Goal: Task Accomplishment & Management: Manage account settings

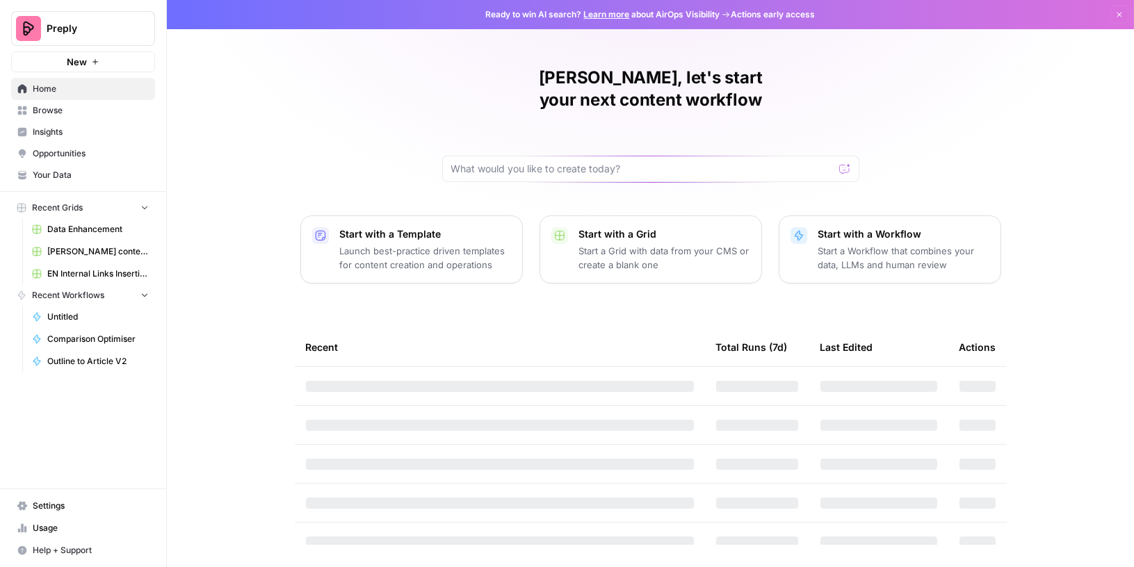
click at [81, 229] on span "Data Enhancement" at bounding box center [98, 229] width 102 height 13
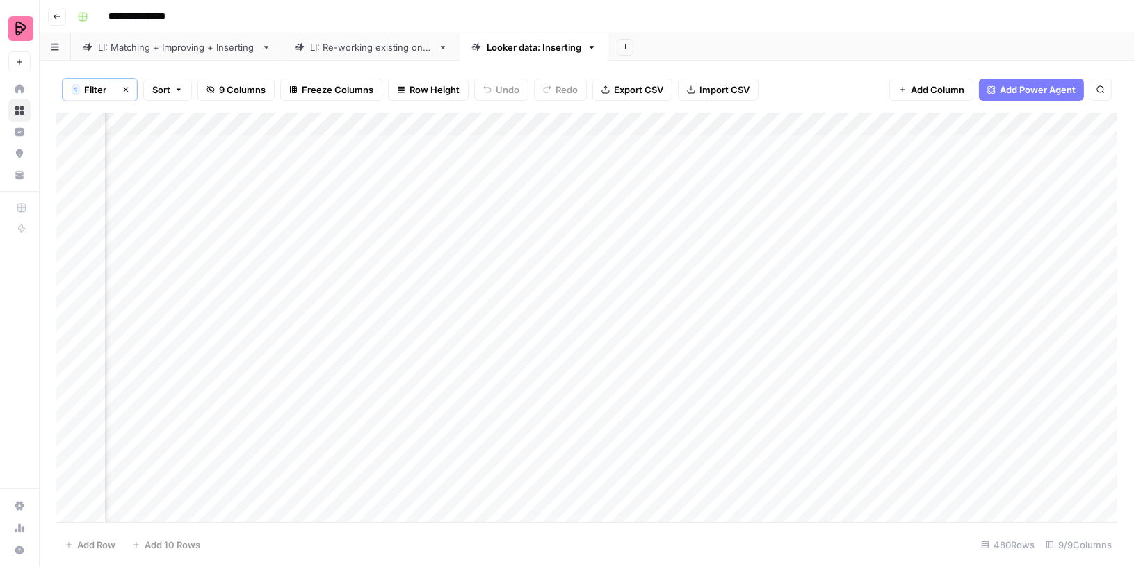
scroll to position [0, 457]
click at [1031, 117] on div "Add Column" at bounding box center [586, 319] width 1061 height 412
click at [1031, 117] on div at bounding box center [977, 125] width 126 height 28
click at [17, 87] on icon at bounding box center [19, 88] width 9 height 9
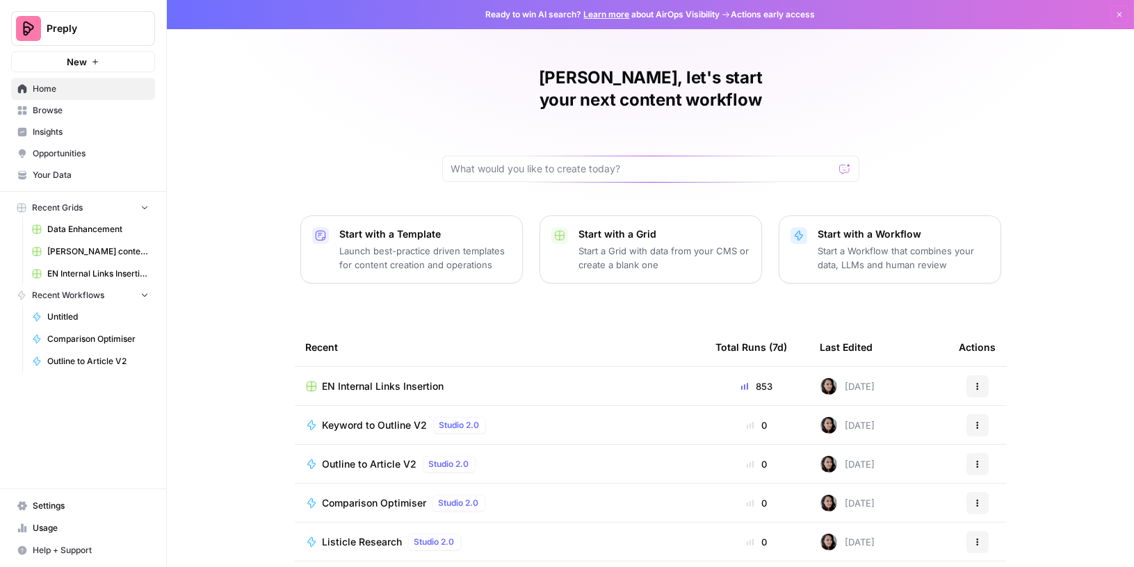
click at [60, 511] on span "Settings" at bounding box center [91, 506] width 116 height 13
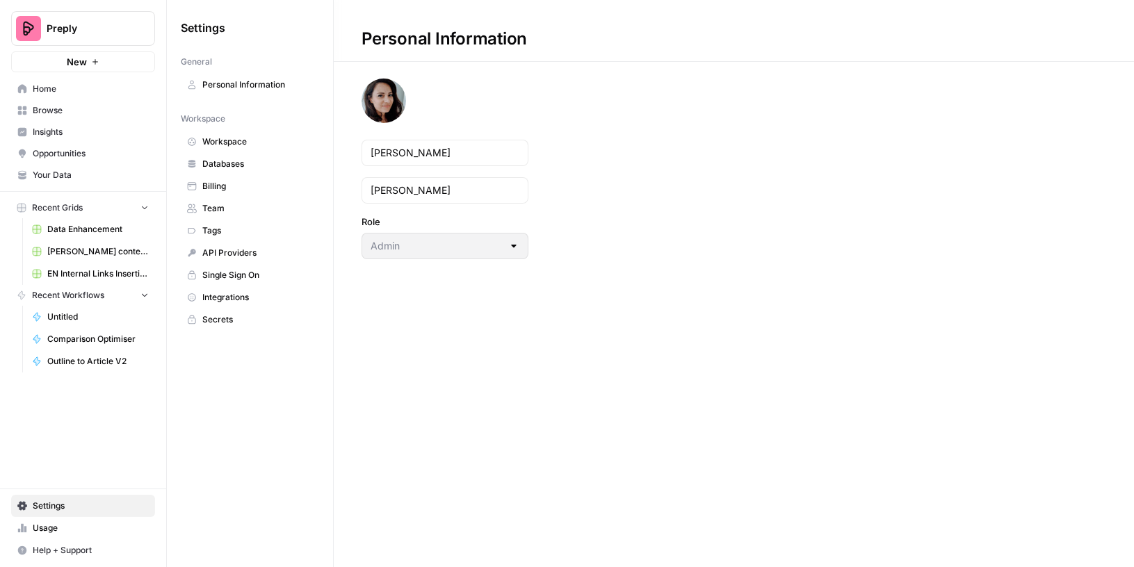
click at [219, 291] on span "Integrations" at bounding box center [257, 297] width 111 height 13
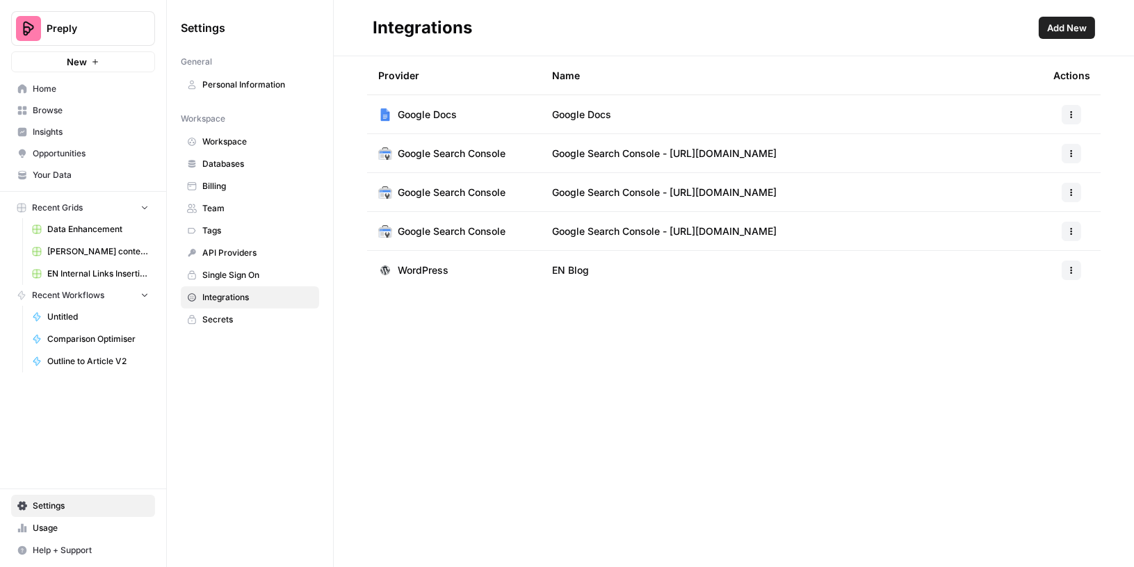
click at [232, 158] on span "Databases" at bounding box center [257, 164] width 111 height 13
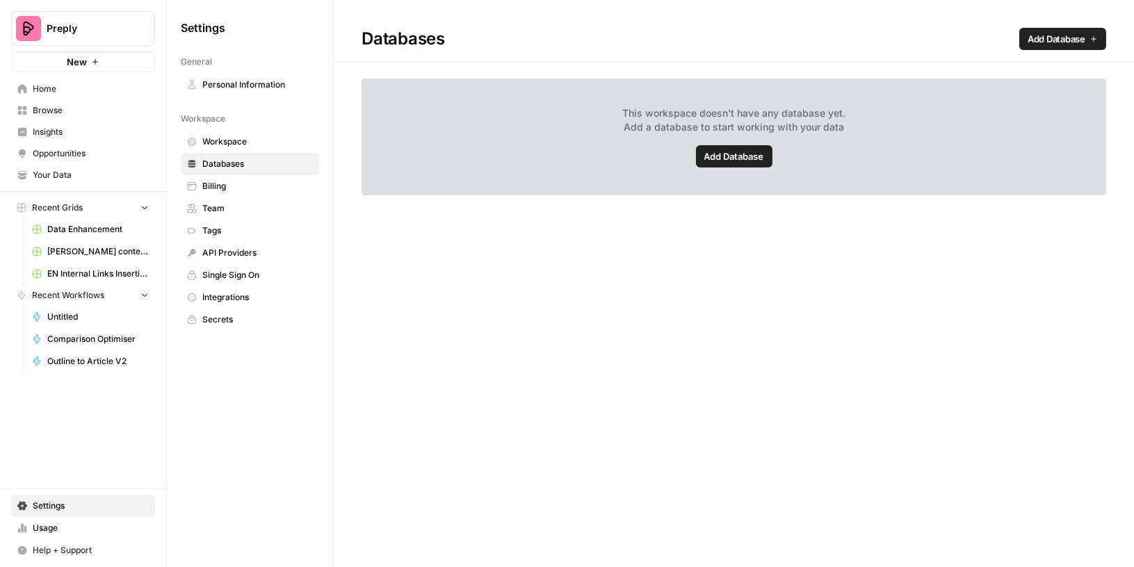
click at [1051, 35] on span "Add Database" at bounding box center [1057, 39] width 58 height 14
click at [63, 171] on span "Your Data" at bounding box center [91, 175] width 116 height 13
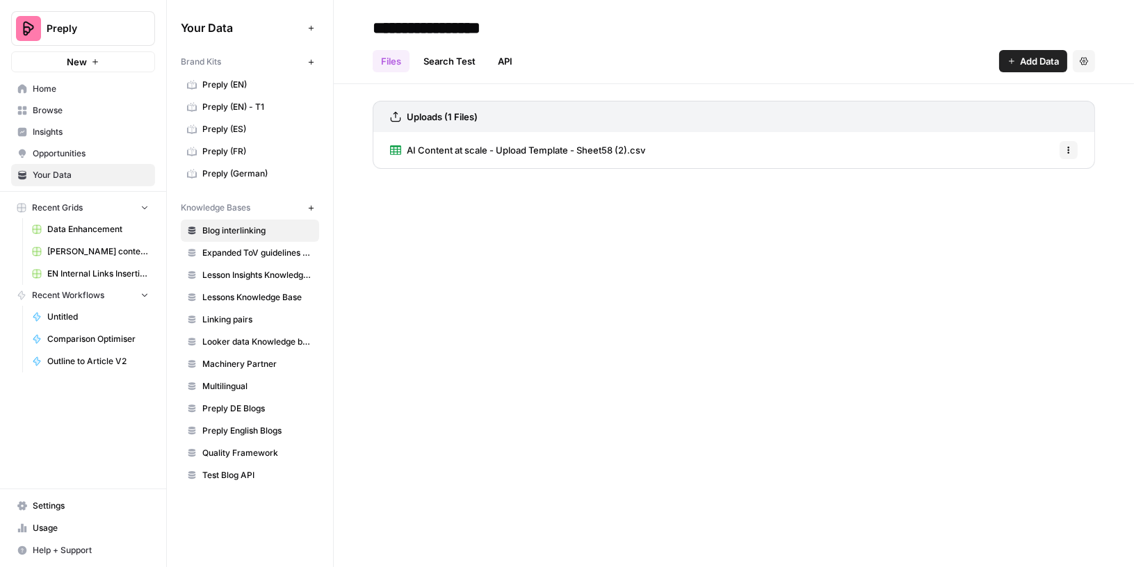
click at [308, 204] on icon "button" at bounding box center [311, 208] width 8 height 8
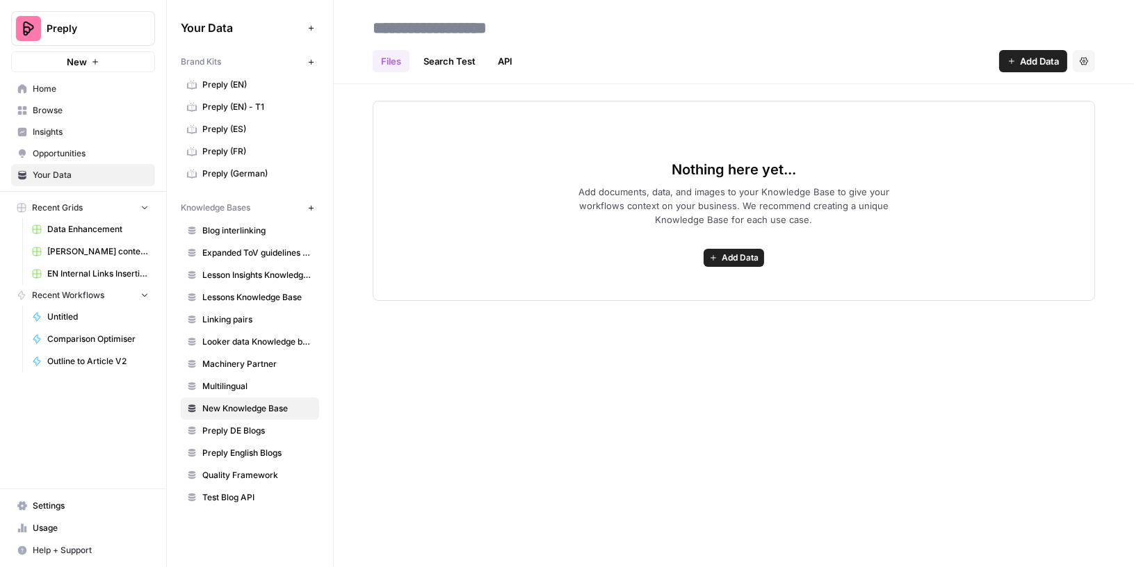
click at [448, 56] on link "Search Test" at bounding box center [449, 61] width 69 height 22
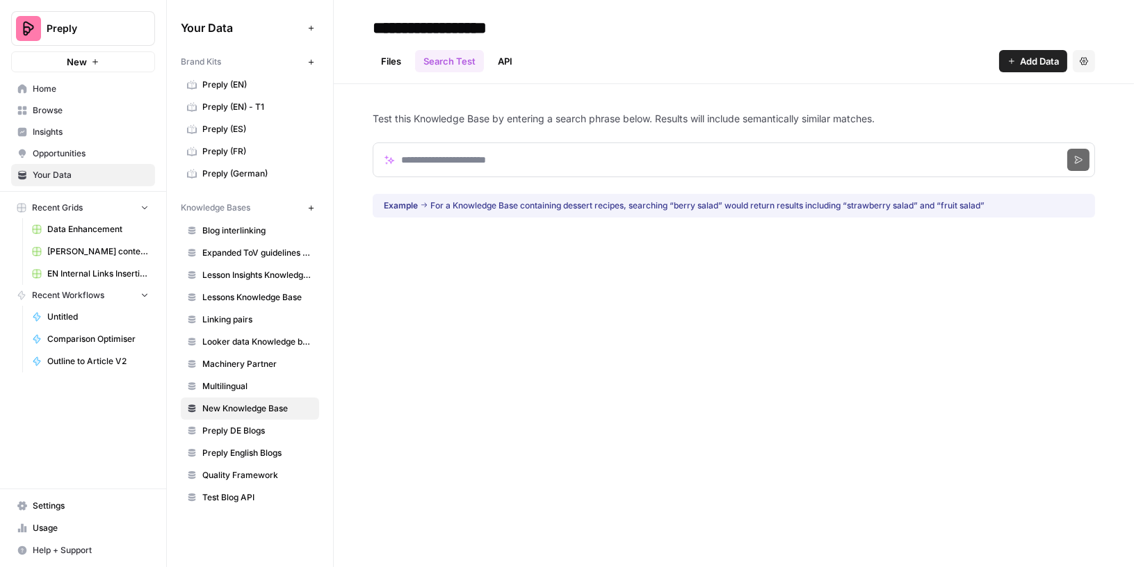
click at [499, 60] on link "API" at bounding box center [504, 61] width 31 height 22
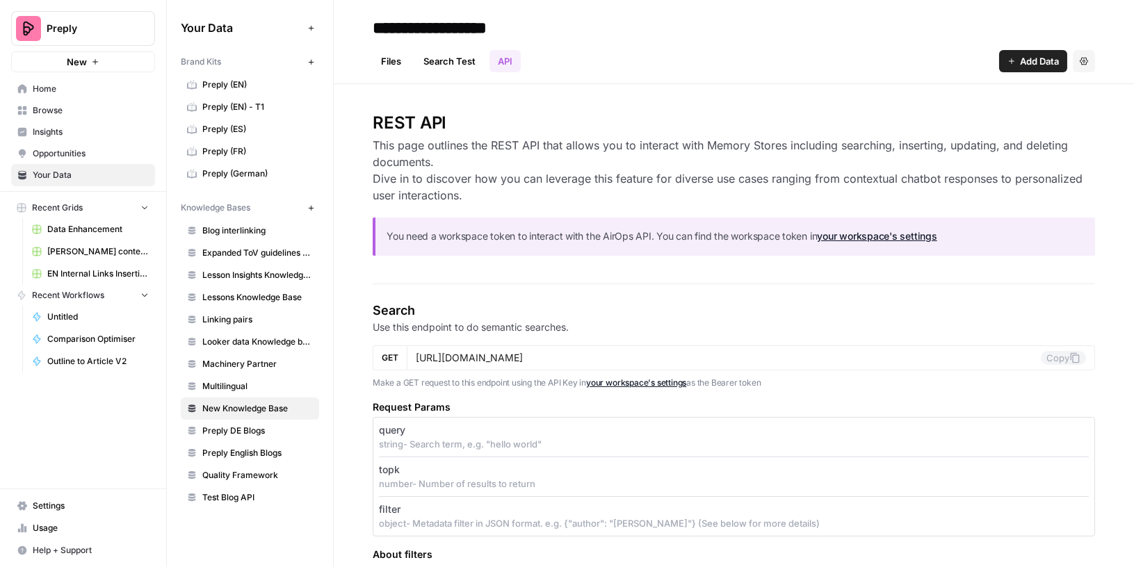
click at [1081, 58] on icon "button" at bounding box center [1084, 61] width 8 height 8
click at [1018, 93] on span "Delete Knowledge Base" at bounding box center [1027, 94] width 103 height 14
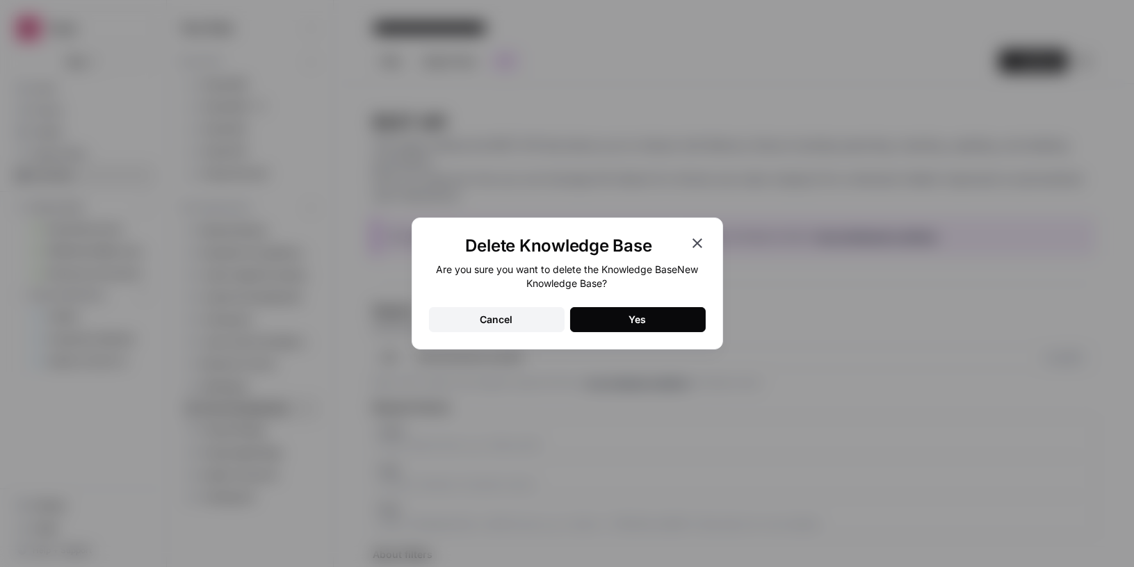
click at [631, 316] on div "Yes" at bounding box center [637, 320] width 17 height 14
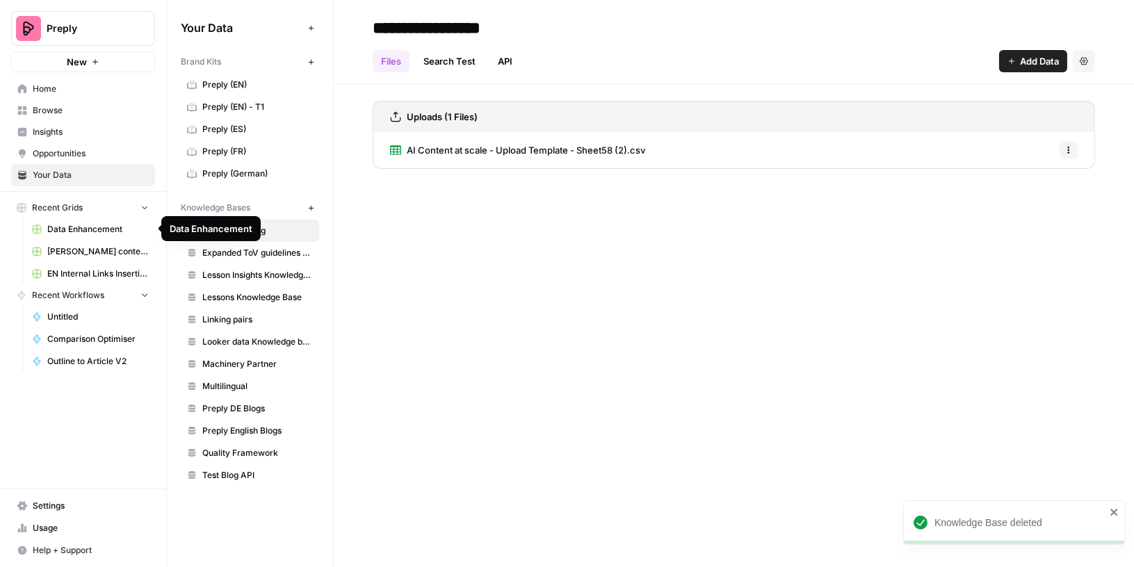
click at [95, 225] on span "Data Enhancement" at bounding box center [98, 229] width 102 height 13
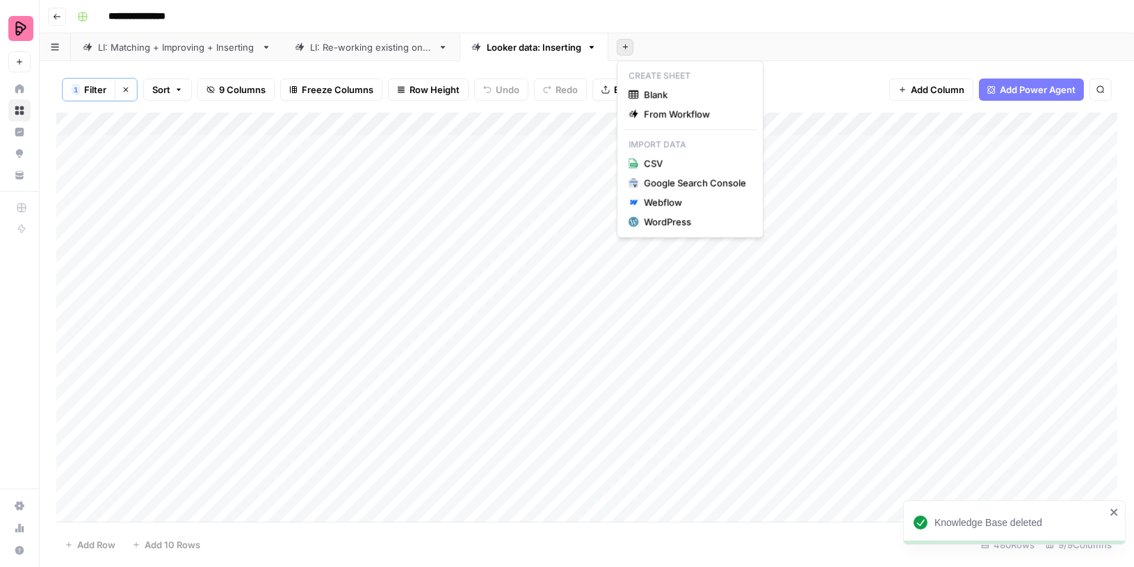
click at [626, 46] on icon "button" at bounding box center [626, 47] width 8 height 8
click at [679, 216] on div "WordPress" at bounding box center [695, 222] width 102 height 14
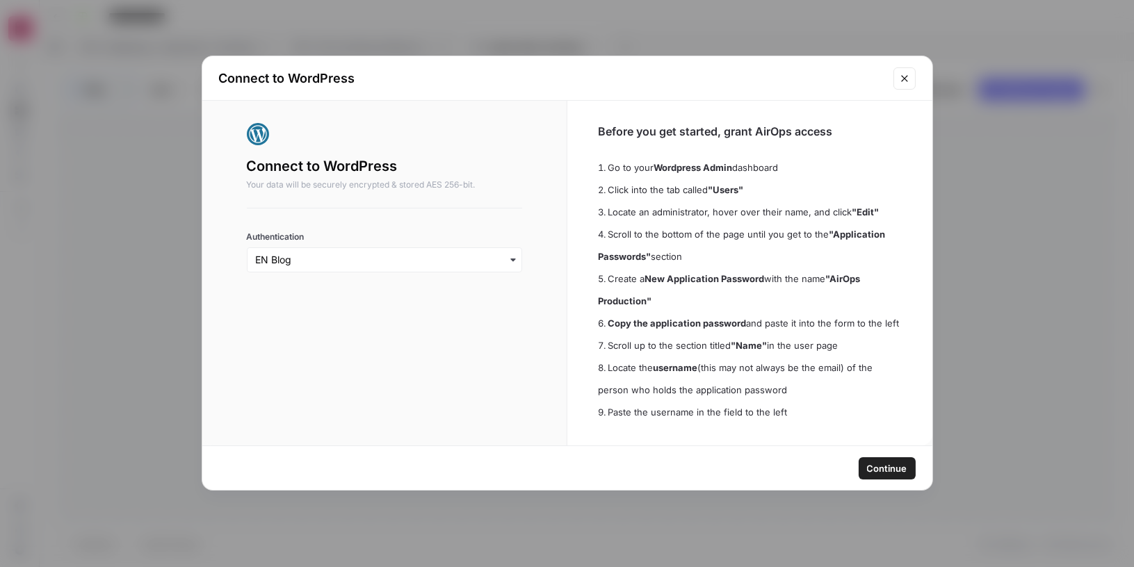
click at [882, 470] on span "Continue" at bounding box center [887, 469] width 40 height 14
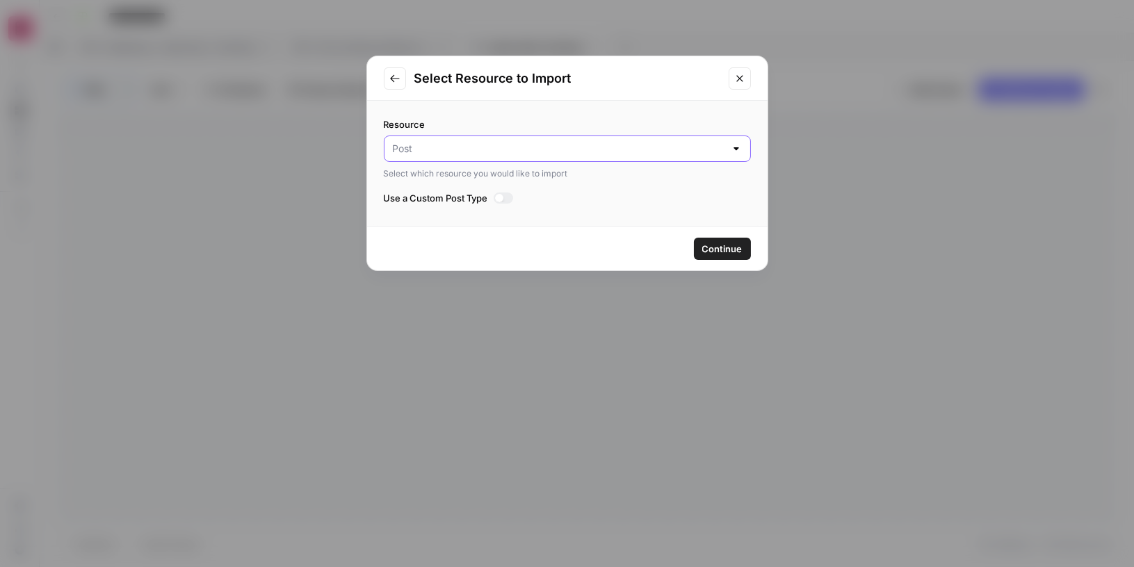
click at [634, 151] on input "Resource" at bounding box center [559, 149] width 332 height 14
click at [626, 179] on span "Post" at bounding box center [558, 182] width 325 height 14
type input "Post"
click at [706, 243] on span "Continue" at bounding box center [722, 249] width 40 height 14
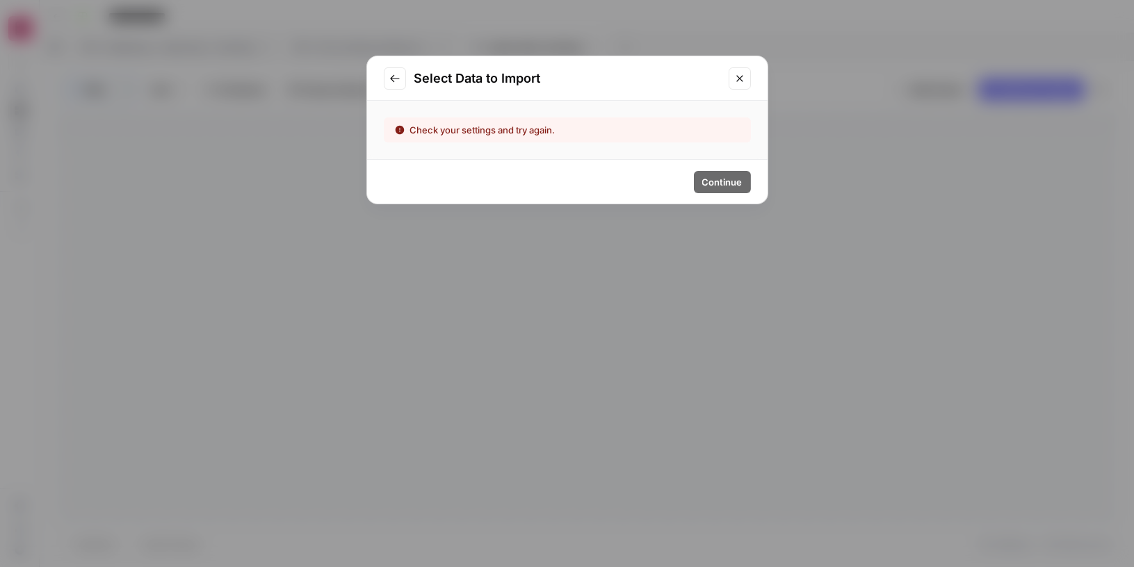
click at [394, 78] on icon "Go to previous step" at bounding box center [394, 78] width 9 height 8
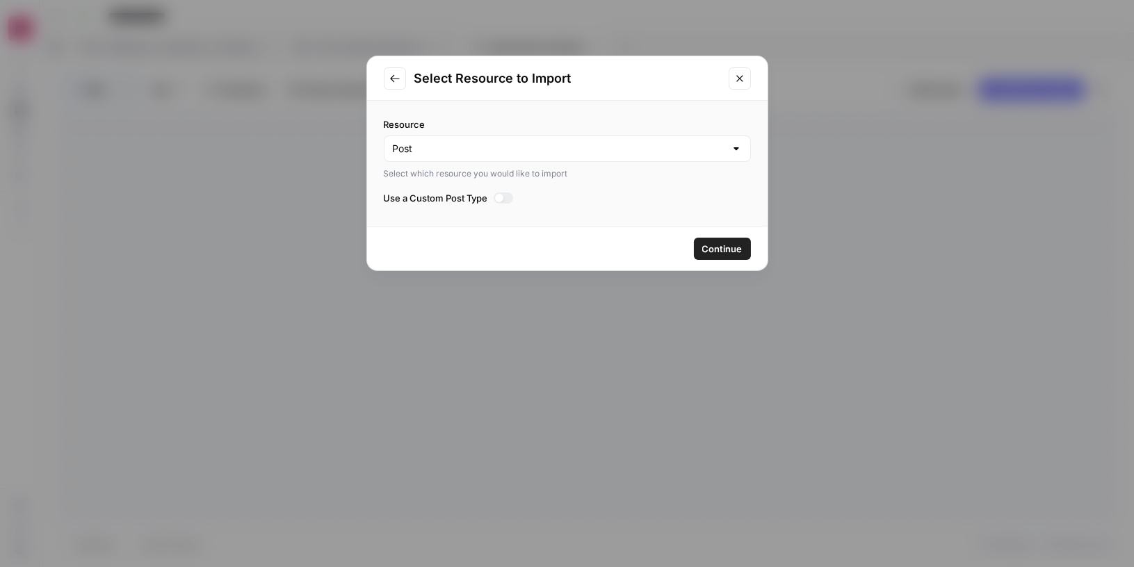
click at [508, 198] on div at bounding box center [504, 198] width 20 height 11
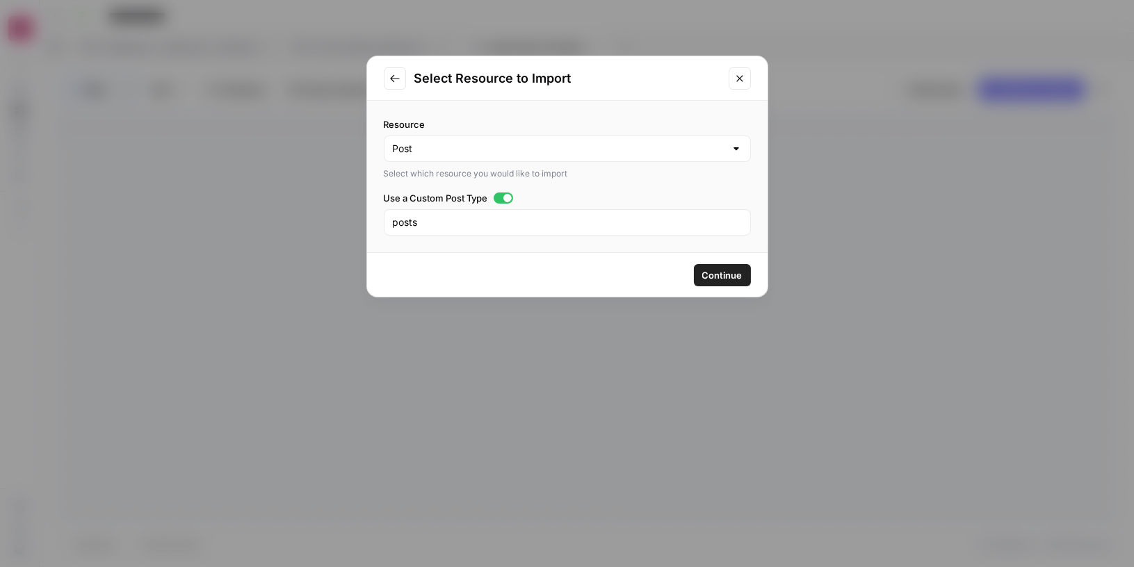
click at [723, 277] on span "Continue" at bounding box center [722, 275] width 40 height 14
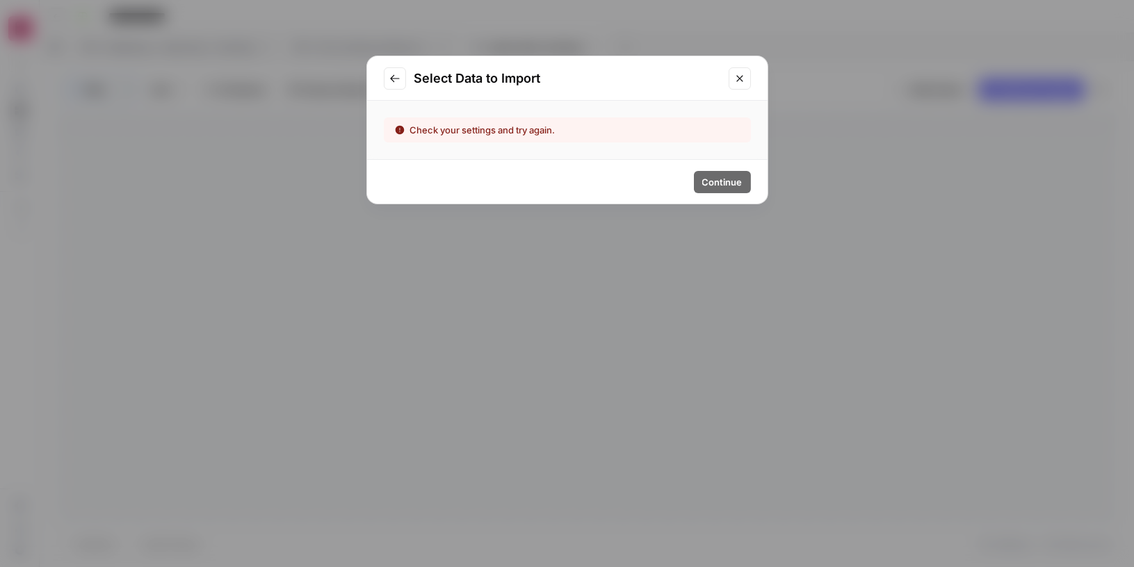
click at [390, 76] on icon "Go to previous step" at bounding box center [394, 78] width 11 height 11
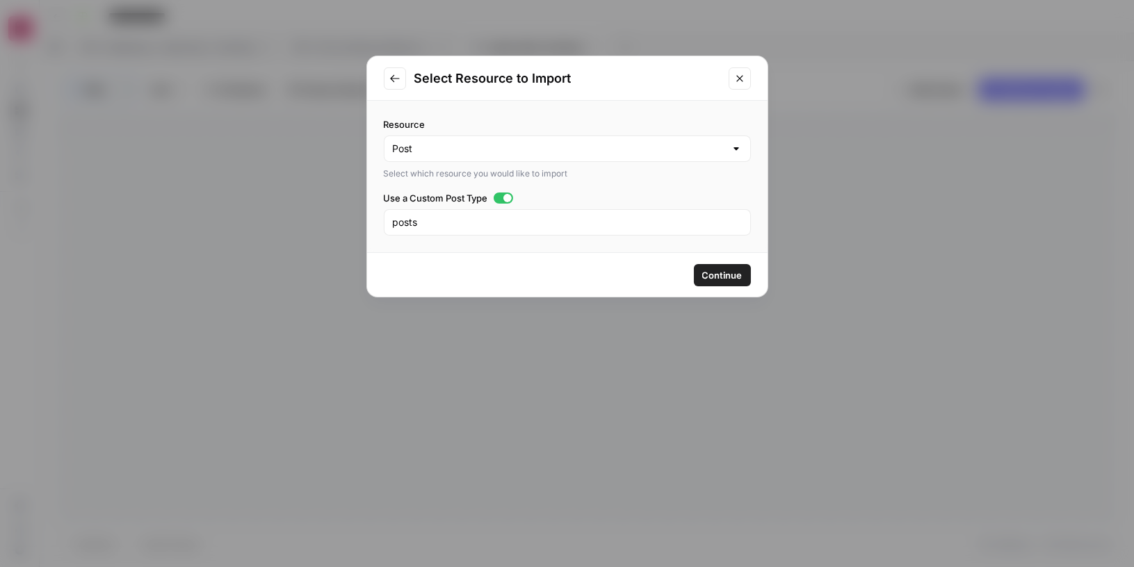
click at [391, 76] on icon "Go to previous step" at bounding box center [394, 78] width 11 height 11
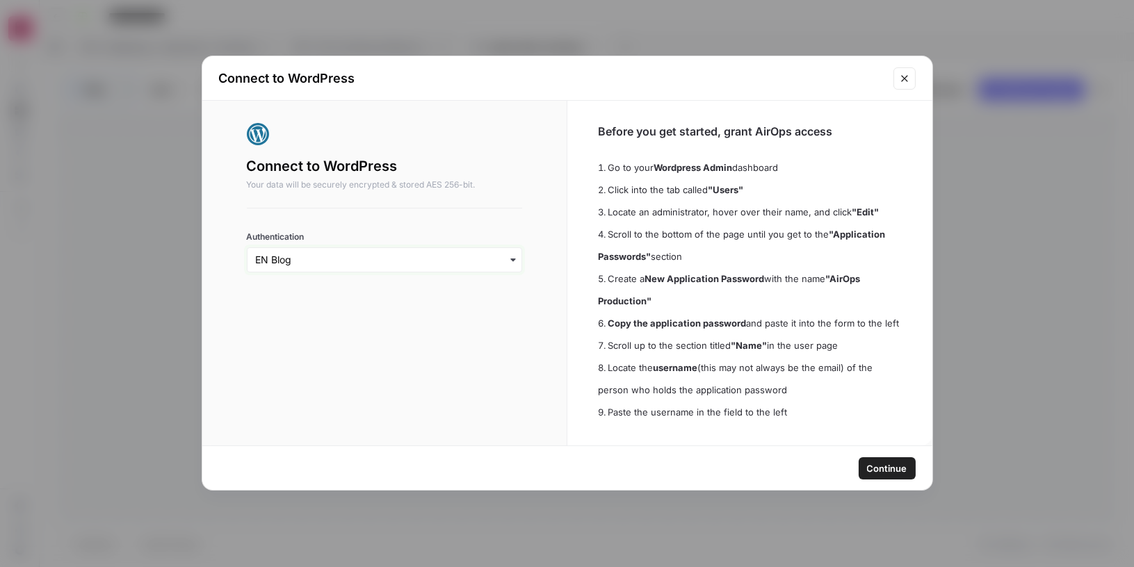
click at [357, 262] on input "Authentication" at bounding box center [385, 260] width 258 height 14
click at [357, 298] on div "EN Blog" at bounding box center [384, 297] width 263 height 26
click at [882, 469] on span "Continue" at bounding box center [887, 469] width 40 height 14
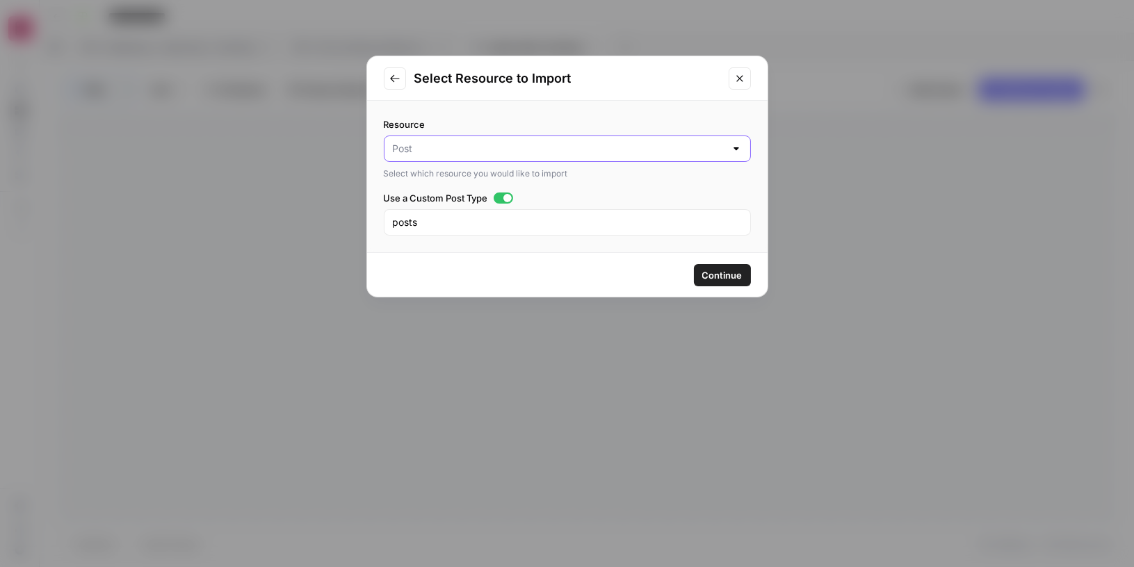
click at [578, 145] on input "Resource" at bounding box center [559, 149] width 332 height 14
click at [575, 177] on span "Post" at bounding box center [558, 182] width 325 height 14
type input "Post"
click at [577, 216] on input "posts" at bounding box center [567, 223] width 349 height 14
click at [487, 153] on input "Resource" at bounding box center [559, 149] width 332 height 14
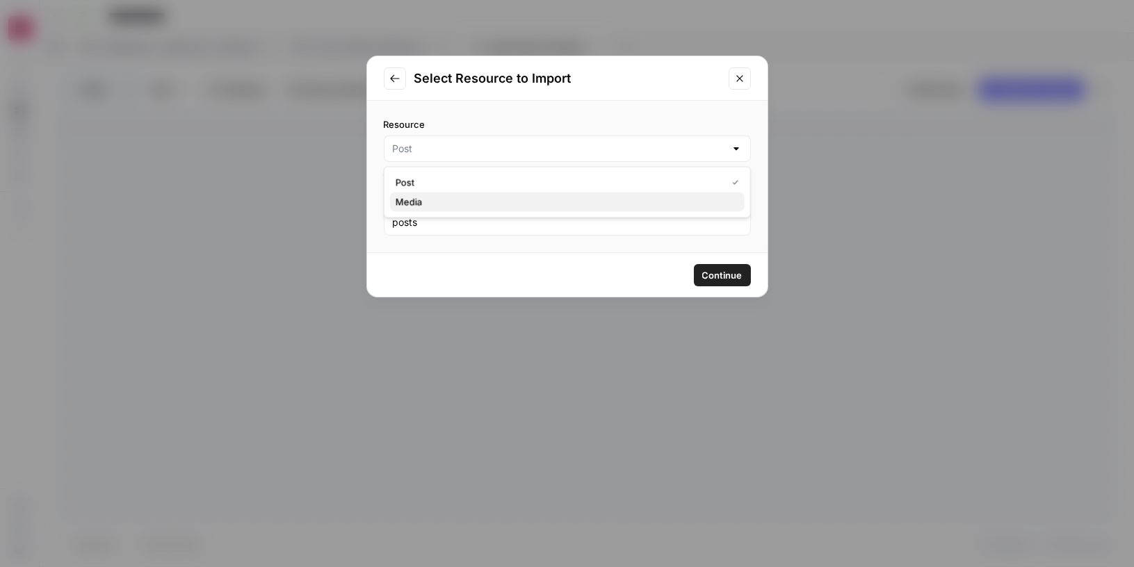
click at [484, 202] on span "Media" at bounding box center [565, 202] width 338 height 14
type input "Media"
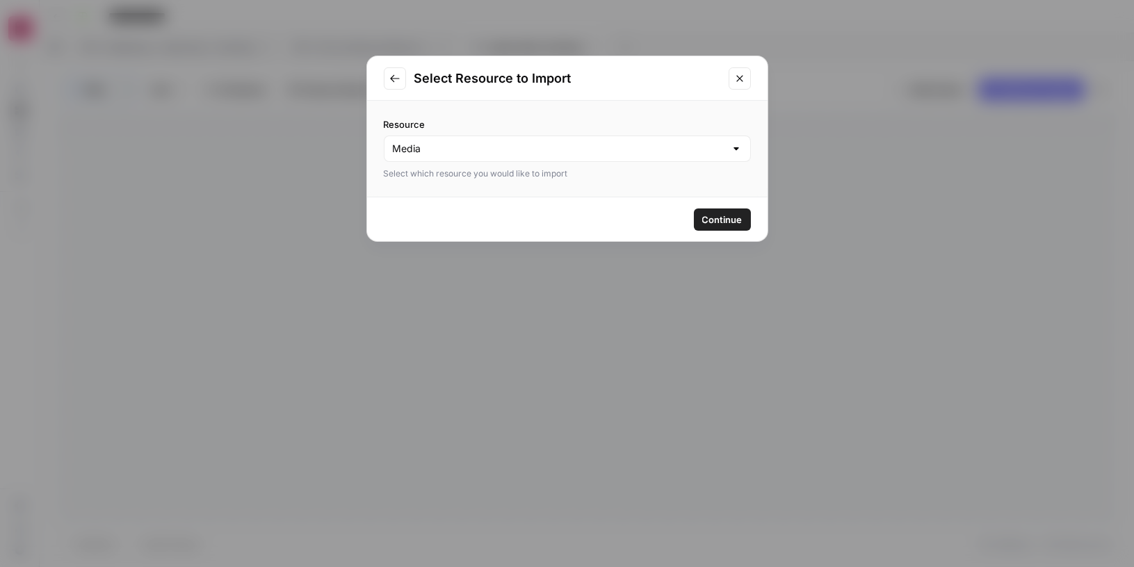
click at [717, 219] on span "Continue" at bounding box center [722, 220] width 40 height 14
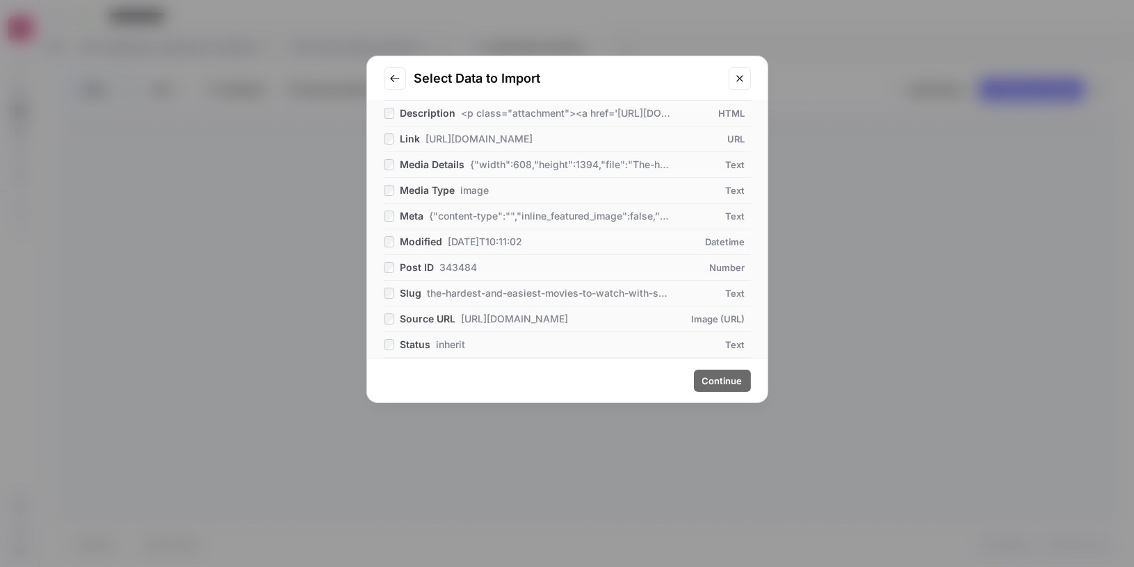
scroll to position [157, 0]
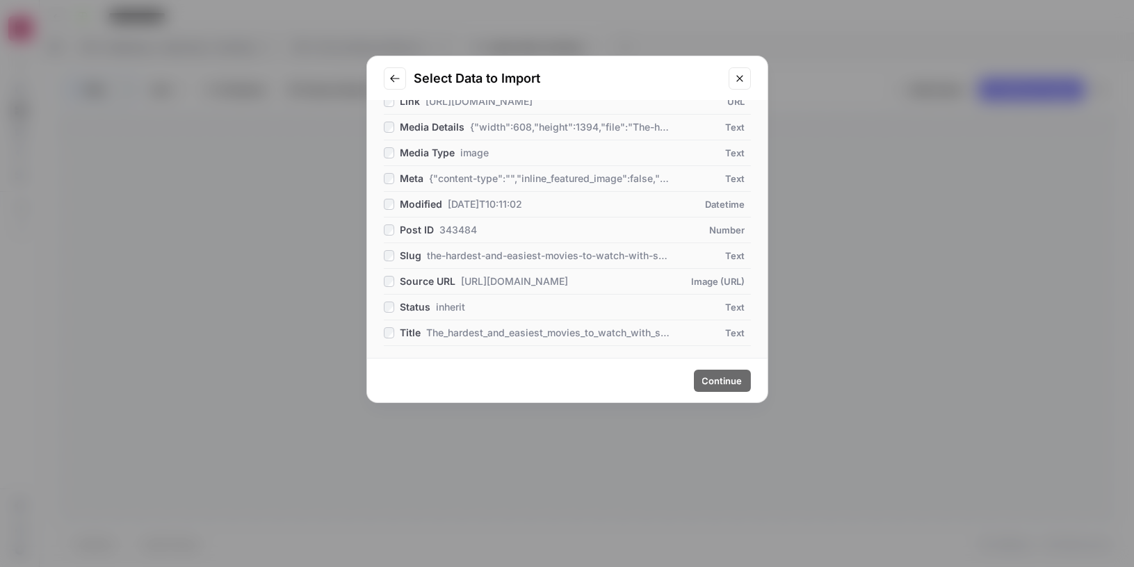
click at [398, 329] on div "Title The_hardest_and_easiest_movies_to_watch_with_subtitles" at bounding box center [519, 333] width 271 height 14
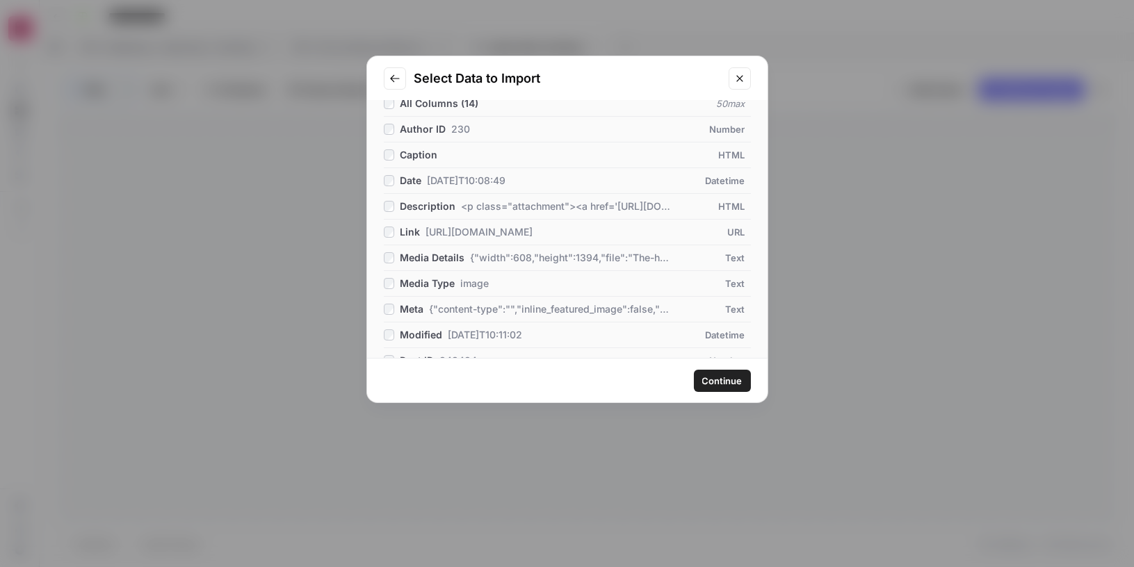
scroll to position [0, 0]
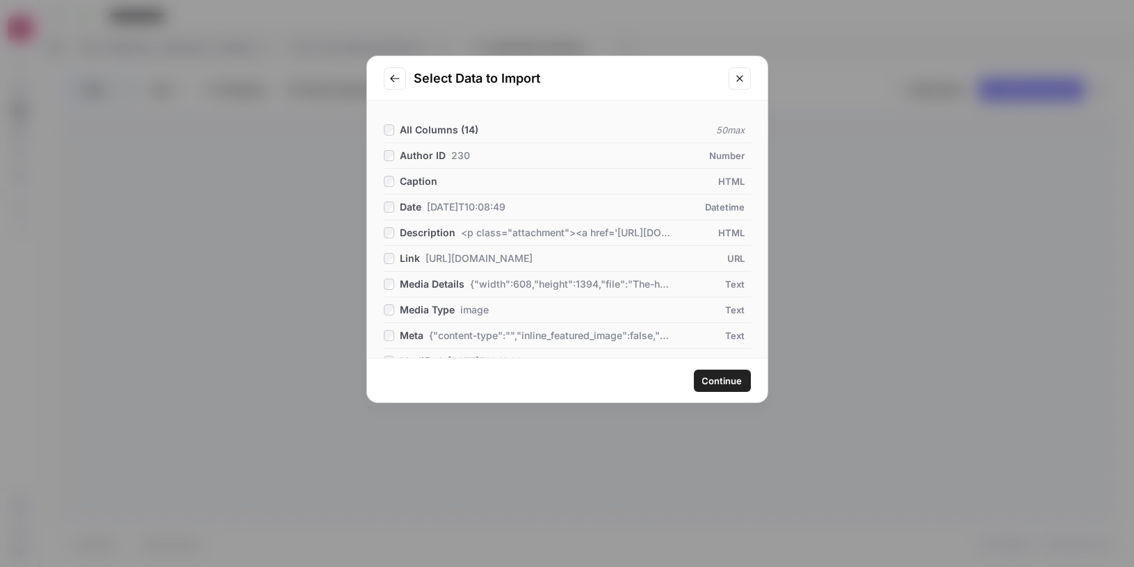
click at [727, 375] on span "Continue" at bounding box center [722, 381] width 40 height 14
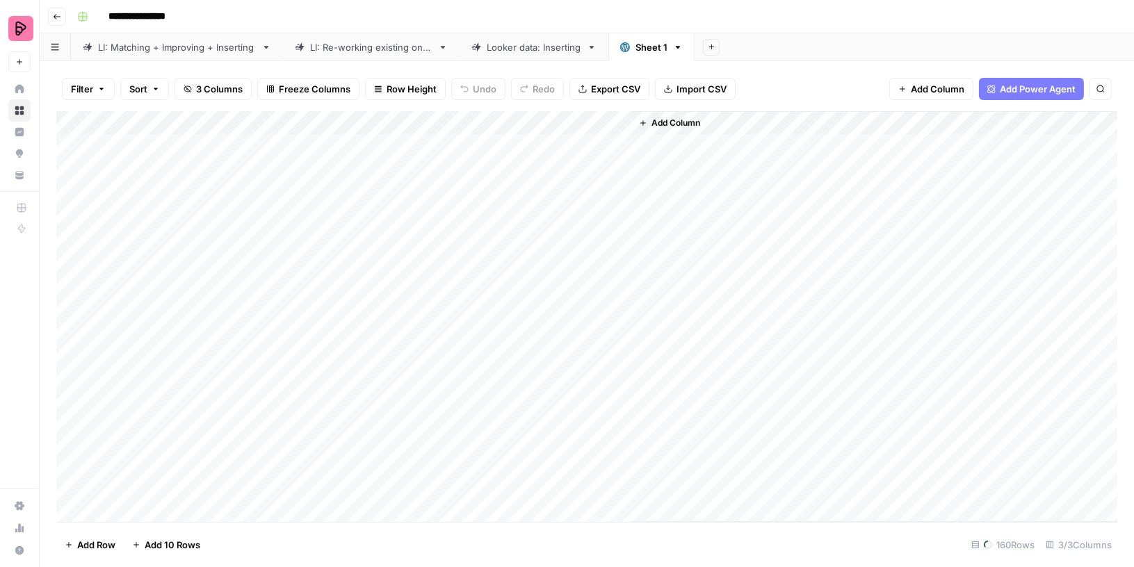
click at [1012, 545] on div "160 Rows" at bounding box center [1003, 545] width 74 height 22
click at [676, 46] on icon "button" at bounding box center [678, 47] width 5 height 3
click at [762, 29] on header "**********" at bounding box center [587, 16] width 1094 height 33
click at [675, 47] on icon "button" at bounding box center [678, 47] width 10 height 10
click at [691, 123] on icon "button" at bounding box center [689, 125] width 10 height 10
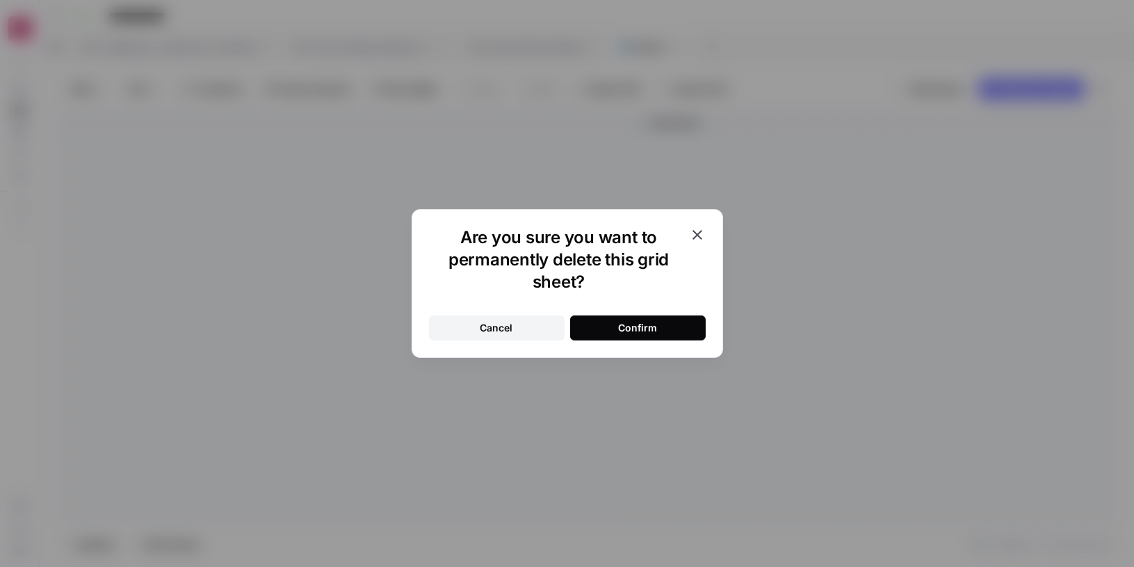
click at [663, 335] on button "Confirm" at bounding box center [638, 328] width 136 height 25
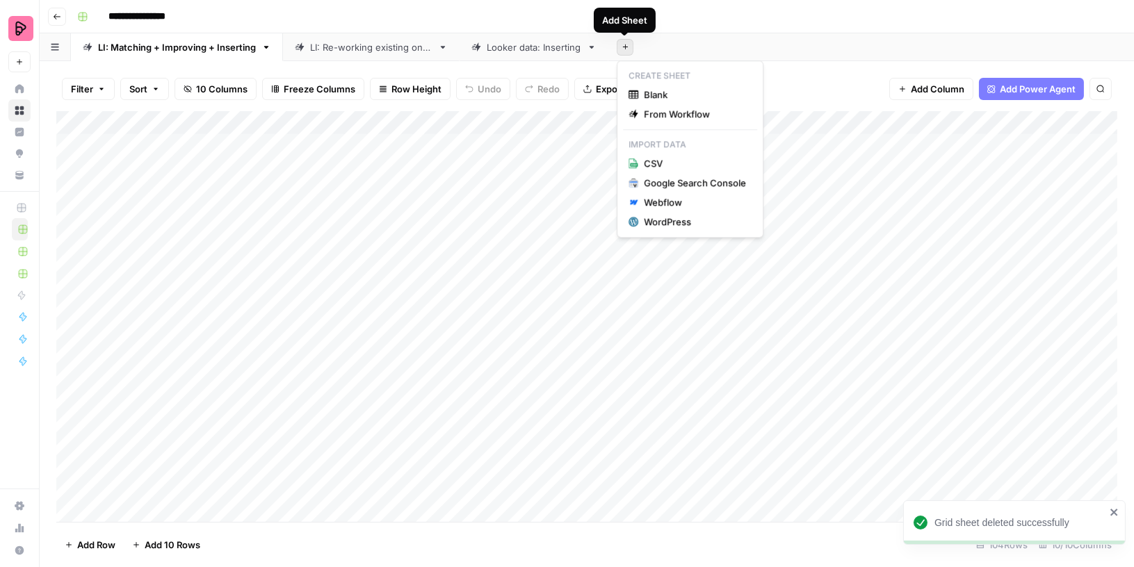
click at [627, 47] on icon "button" at bounding box center [626, 47] width 8 height 8
click at [670, 225] on div "WordPress" at bounding box center [695, 222] width 102 height 14
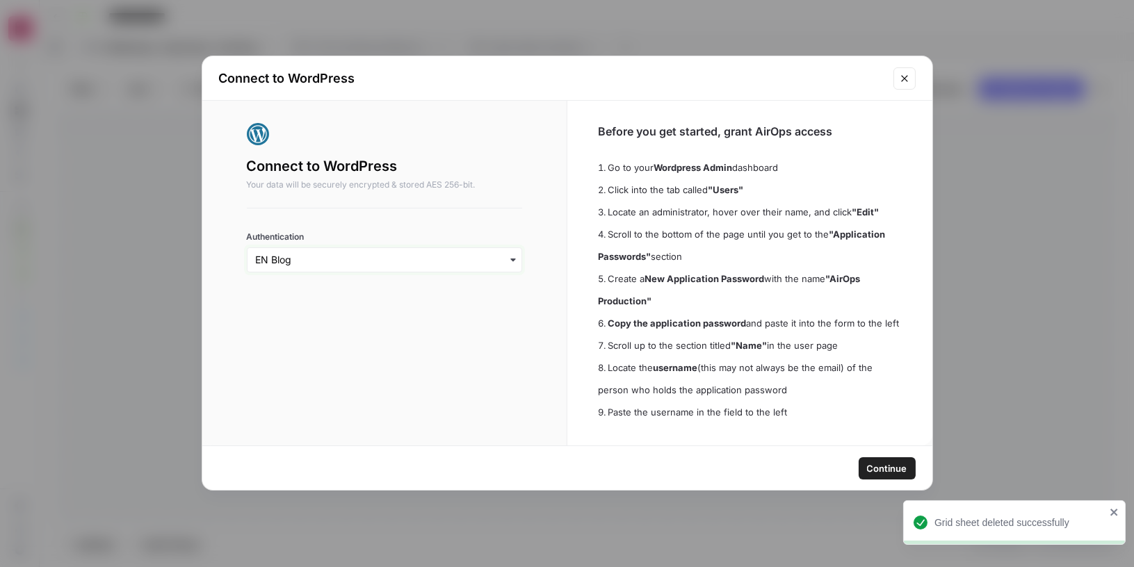
click at [494, 259] on input "Authentication" at bounding box center [385, 260] width 258 height 14
click at [905, 462] on span "Continue" at bounding box center [887, 469] width 40 height 14
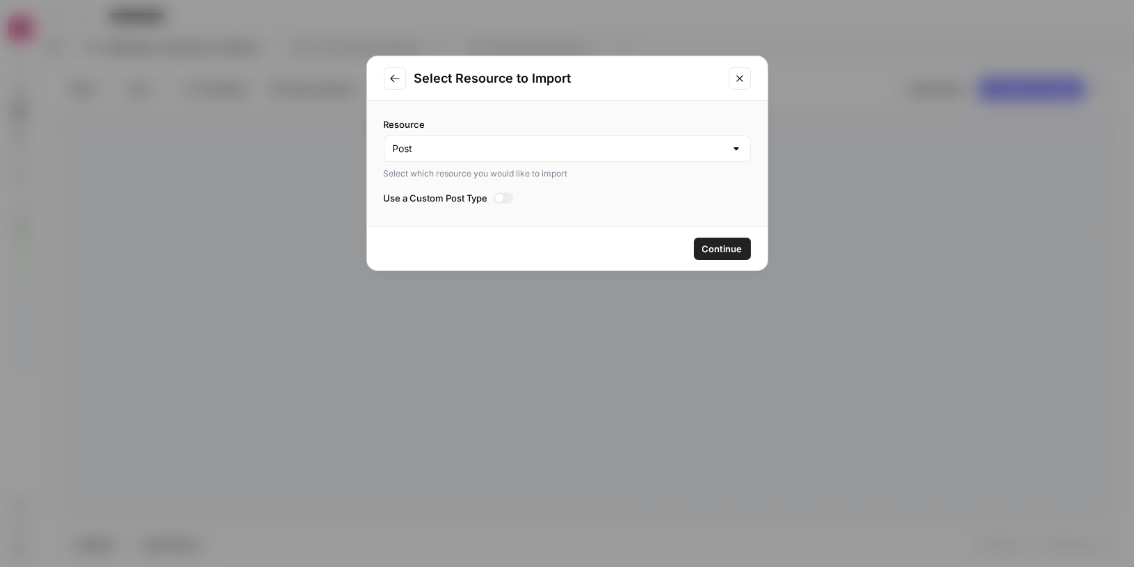
click at [562, 161] on div "Post" at bounding box center [567, 149] width 367 height 26
click at [541, 200] on span "Media" at bounding box center [565, 202] width 338 height 14
type input "Media"
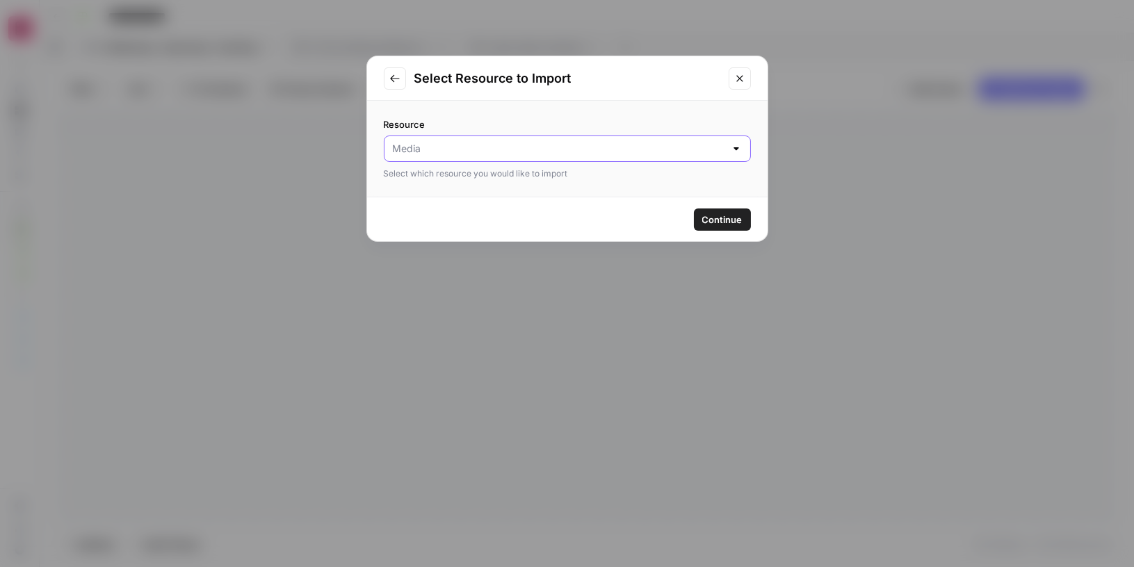
click at [509, 149] on input "Resource" at bounding box center [559, 149] width 332 height 14
click at [496, 174] on button "Post" at bounding box center [567, 181] width 355 height 19
type input "Post"
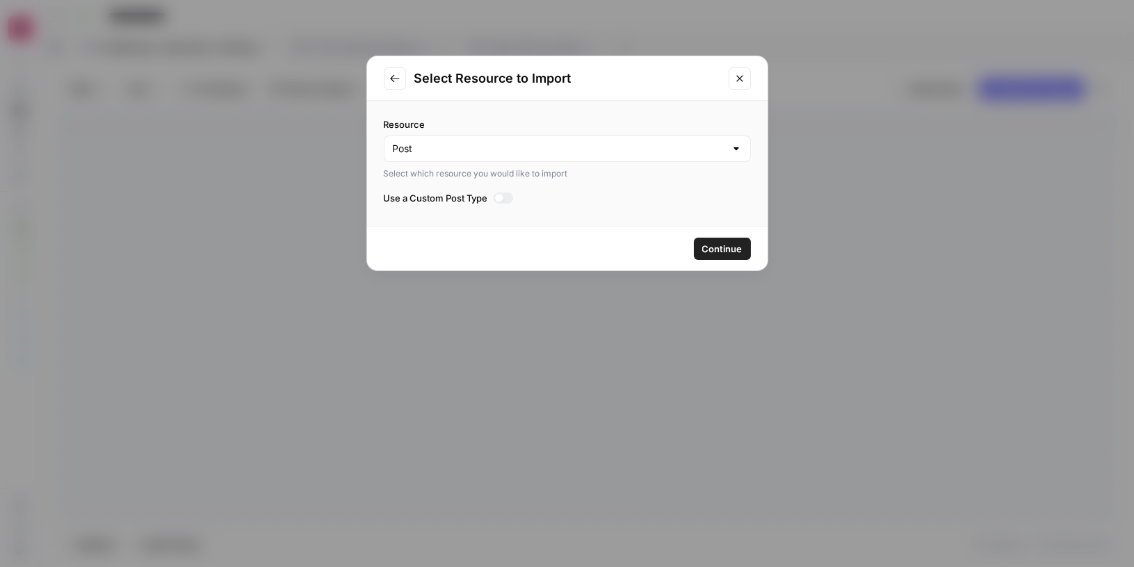
click at [733, 254] on span "Continue" at bounding box center [722, 249] width 40 height 14
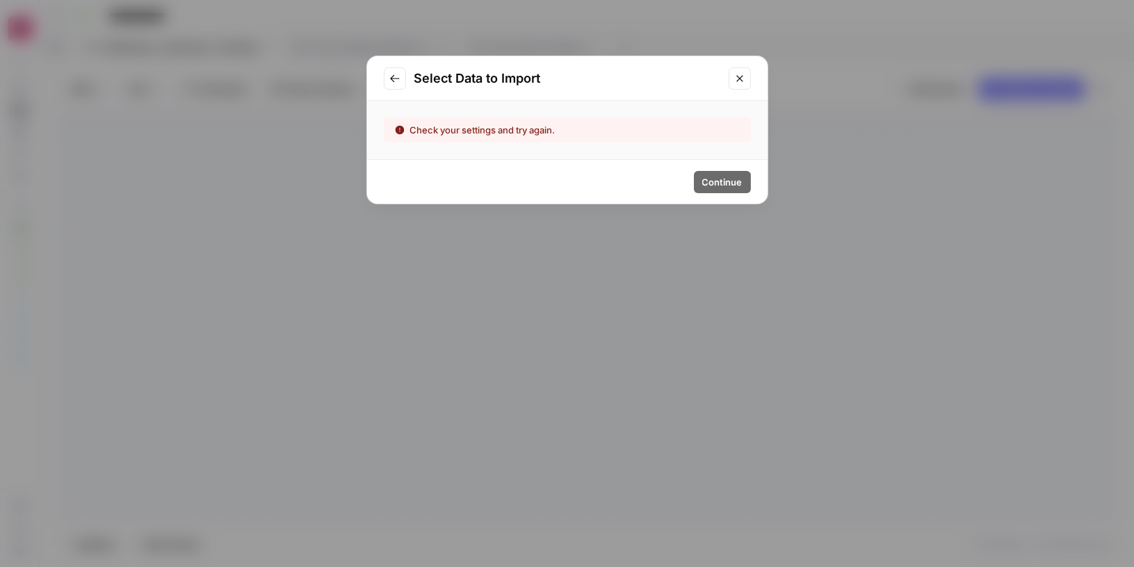
click at [390, 80] on icon "Go to previous step" at bounding box center [394, 78] width 11 height 11
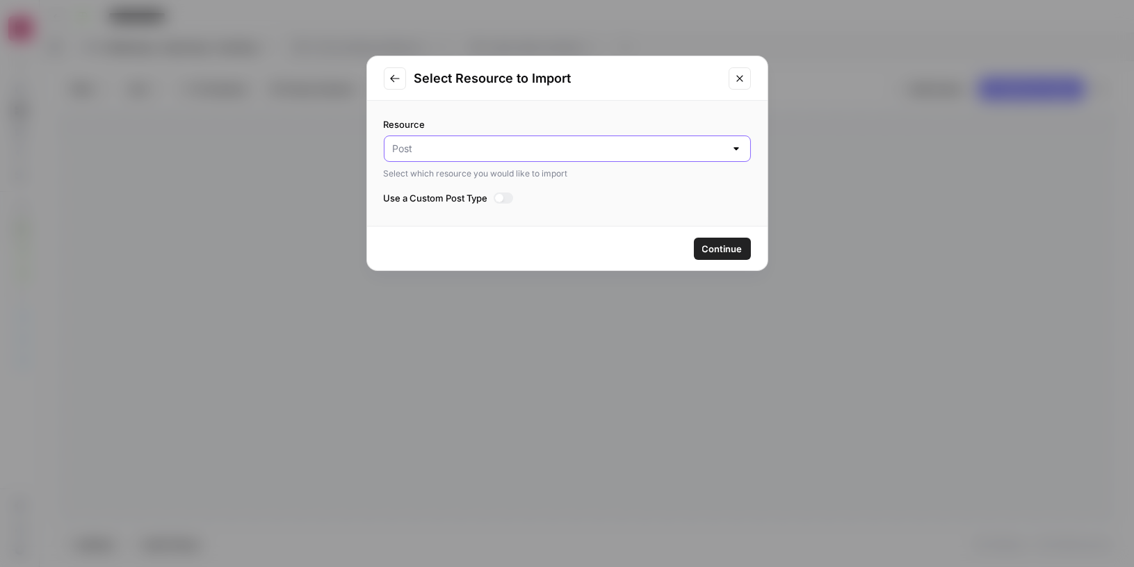
click at [483, 154] on input "Resource" at bounding box center [559, 149] width 332 height 14
click at [471, 203] on span "Media" at bounding box center [565, 202] width 338 height 14
type input "Media"
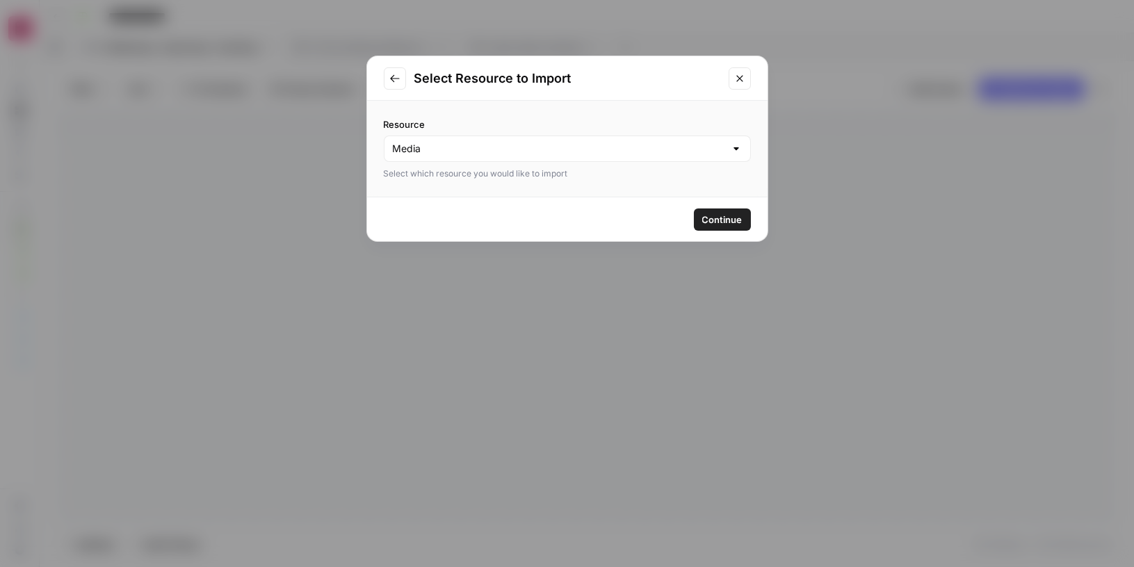
click at [708, 216] on span "Continue" at bounding box center [722, 220] width 40 height 14
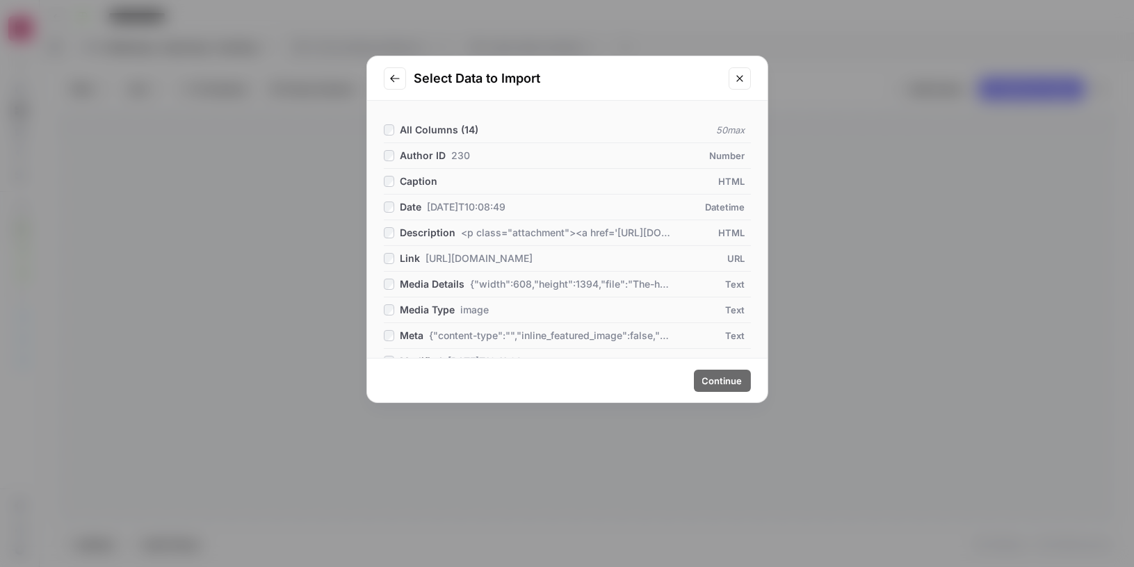
click at [412, 175] on span "Caption" at bounding box center [419, 182] width 38 height 14
click at [412, 179] on span "Caption" at bounding box center [419, 182] width 38 height 14
click at [394, 73] on icon "Go to previous step" at bounding box center [394, 78] width 11 height 11
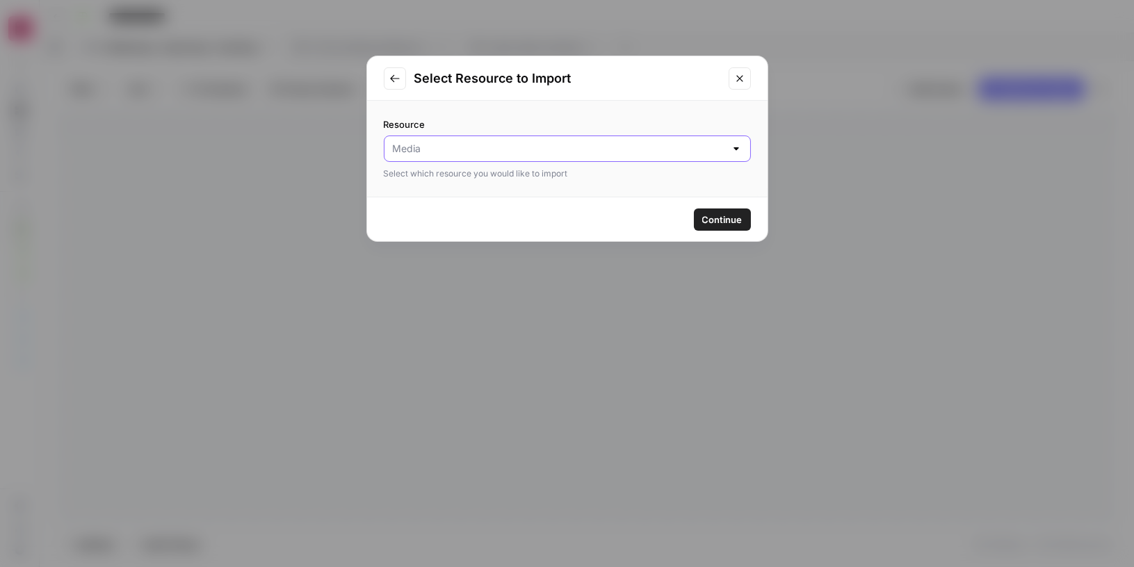
click at [673, 150] on input "Resource" at bounding box center [559, 149] width 332 height 14
click at [549, 184] on span "Post" at bounding box center [565, 182] width 338 height 14
type input "Post"
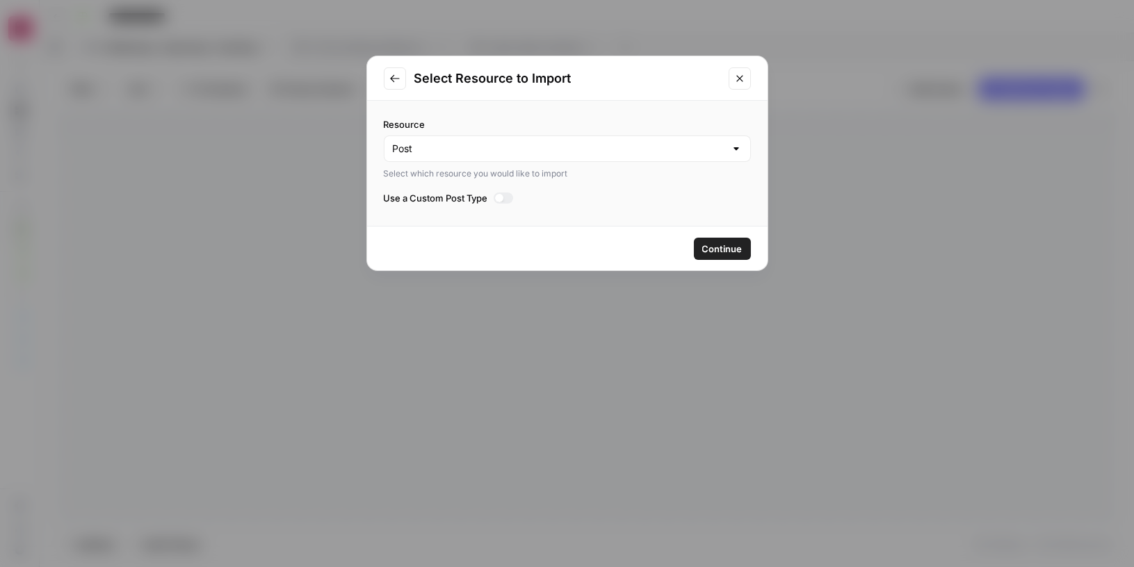
click at [510, 198] on div at bounding box center [504, 198] width 20 height 11
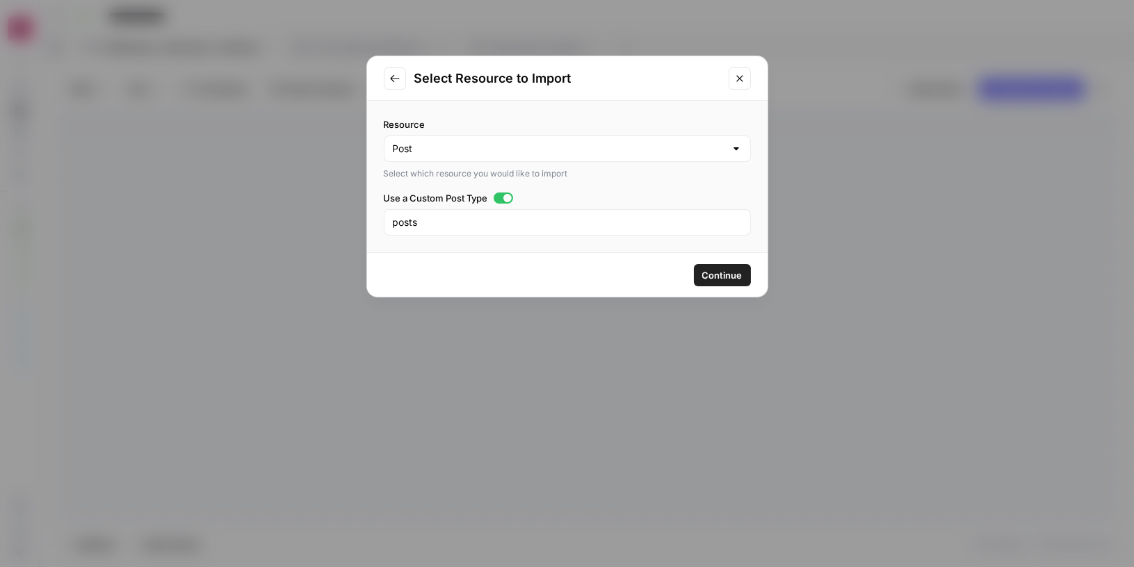
click at [724, 276] on span "Continue" at bounding box center [722, 275] width 40 height 14
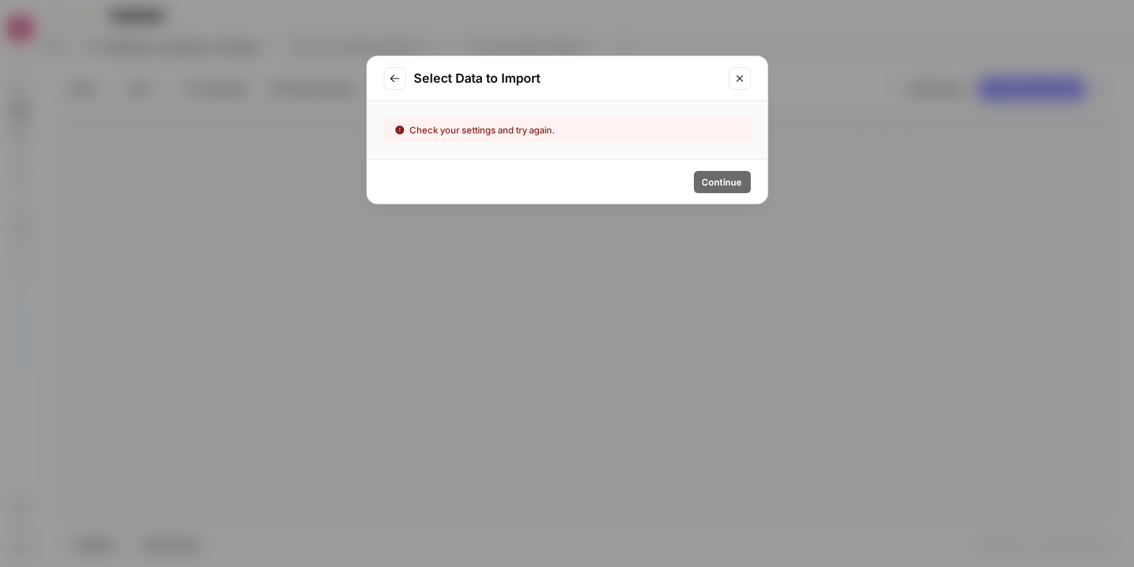
click at [394, 80] on icon "Go to previous step" at bounding box center [394, 78] width 11 height 11
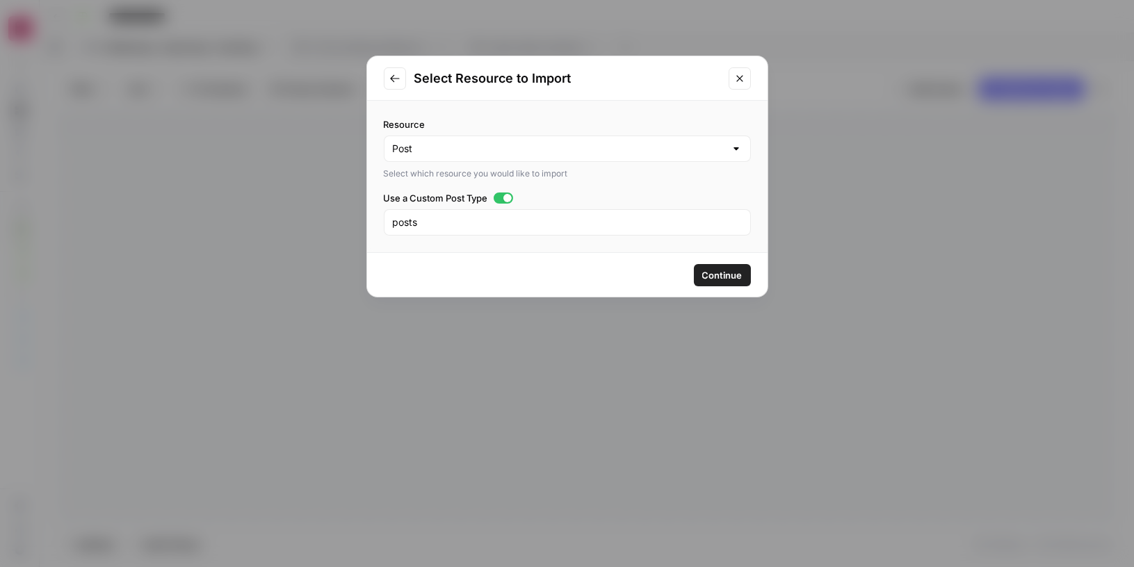
click at [396, 74] on icon "Go to previous step" at bounding box center [394, 78] width 11 height 11
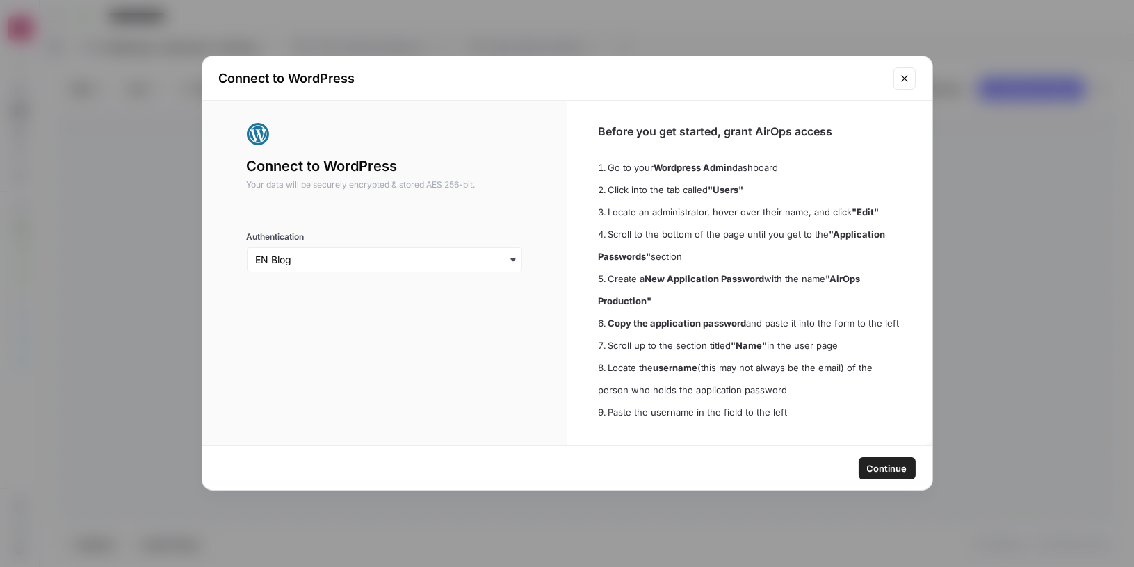
click at [886, 467] on span "Continue" at bounding box center [887, 469] width 40 height 14
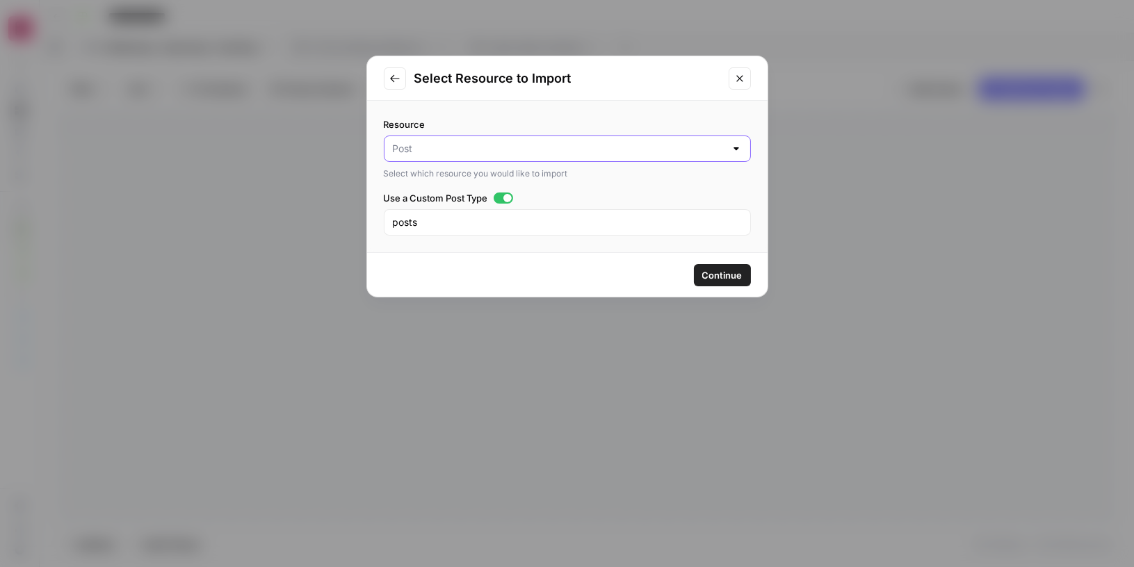
click at [510, 150] on input "Resource" at bounding box center [559, 149] width 332 height 14
click at [503, 198] on span "Media" at bounding box center [565, 202] width 338 height 14
type input "Media"
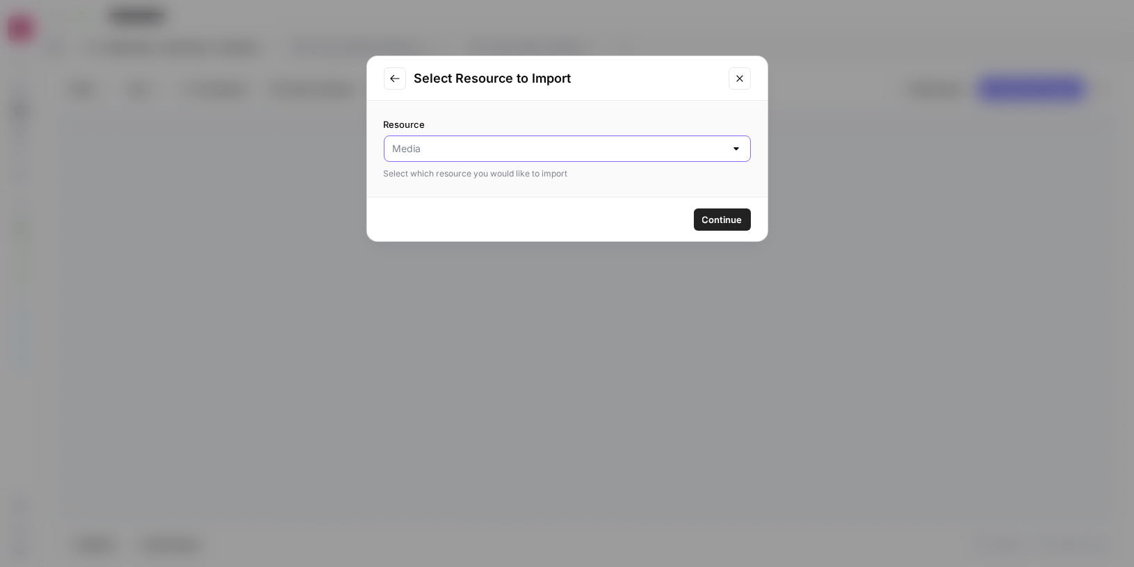
click at [532, 147] on input "Resource" at bounding box center [559, 149] width 332 height 14
type input "Media"
click at [736, 81] on icon "Close modal" at bounding box center [739, 78] width 11 height 11
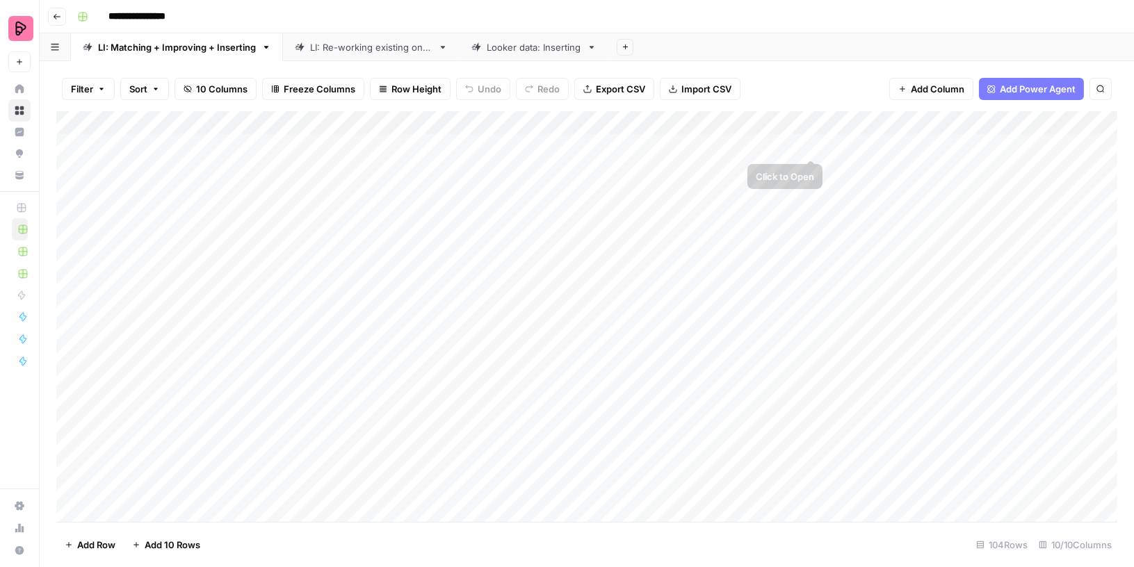
scroll to position [0, 883]
click at [1075, 126] on span "Add Column" at bounding box center [1085, 123] width 49 height 13
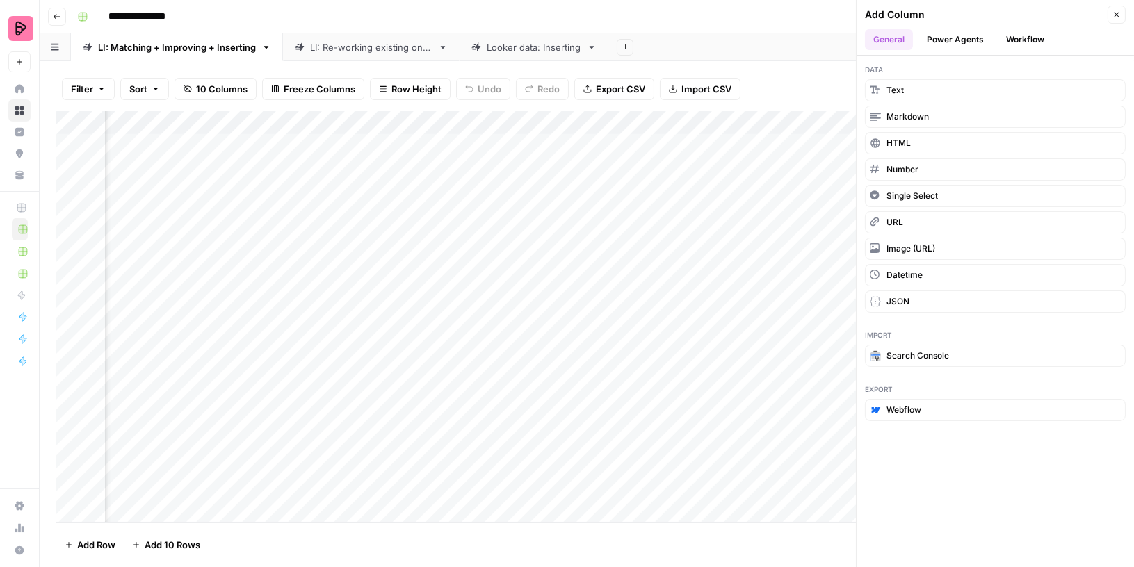
click at [963, 42] on button "Power Agents" at bounding box center [955, 39] width 74 height 21
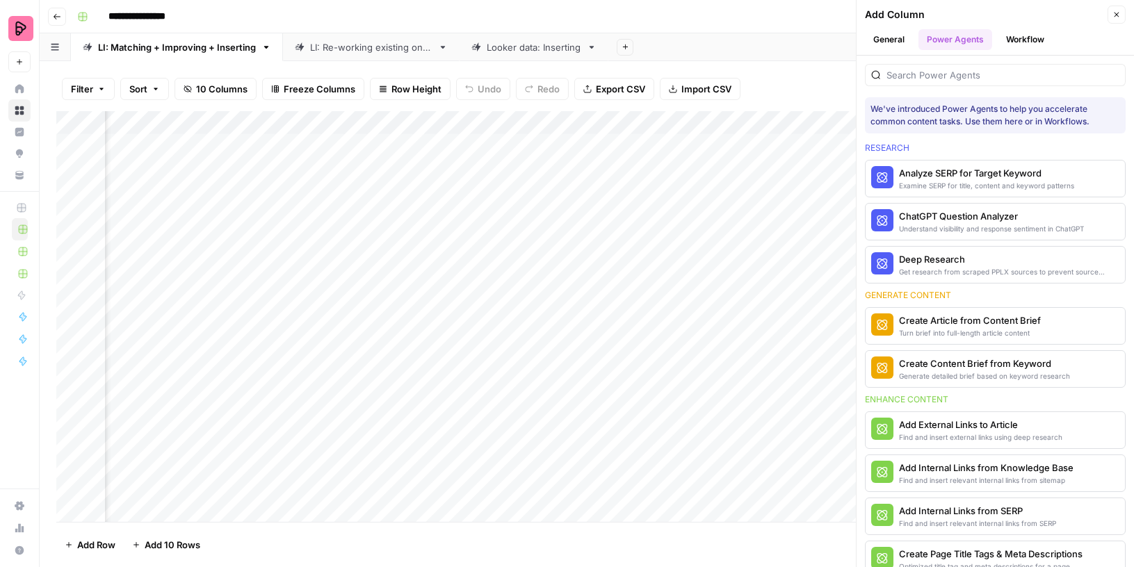
click at [1026, 40] on button "Workflow" at bounding box center [1025, 39] width 55 height 21
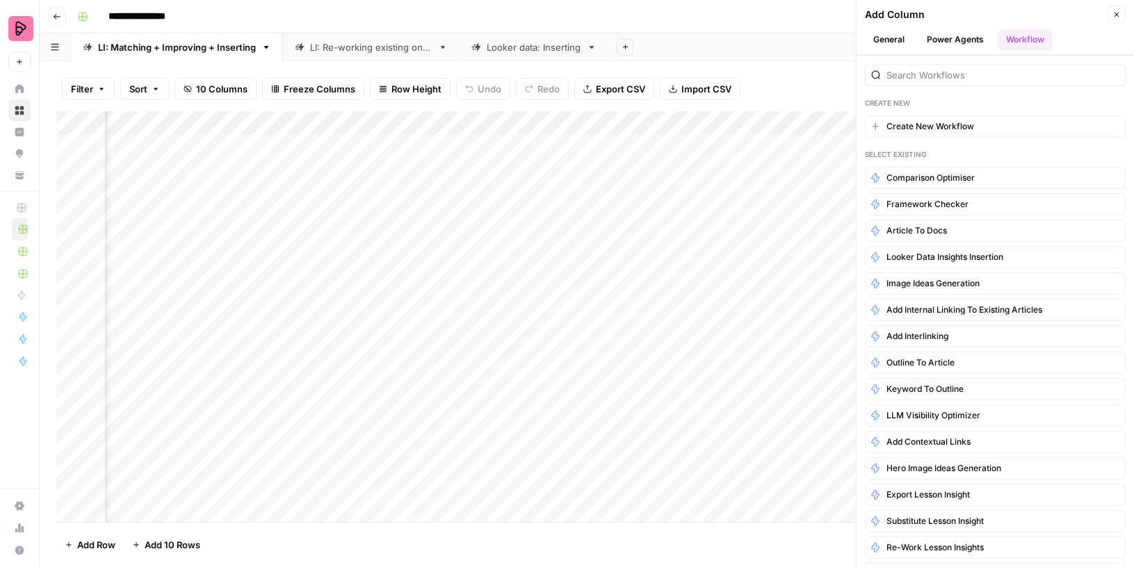
click at [966, 38] on button "Power Agents" at bounding box center [955, 39] width 74 height 21
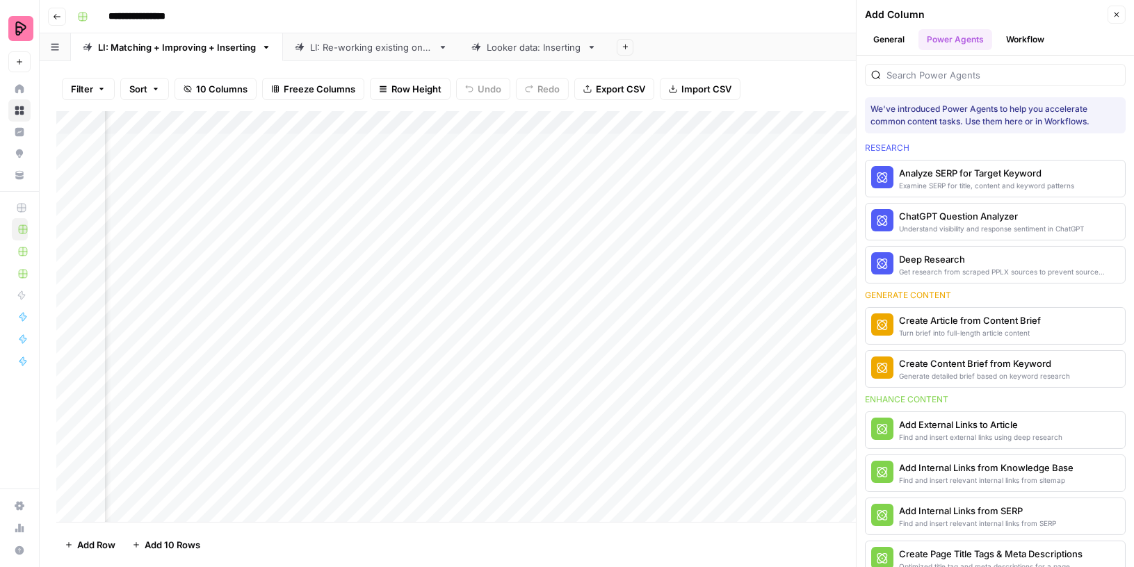
click at [891, 33] on button "General" at bounding box center [889, 39] width 48 height 21
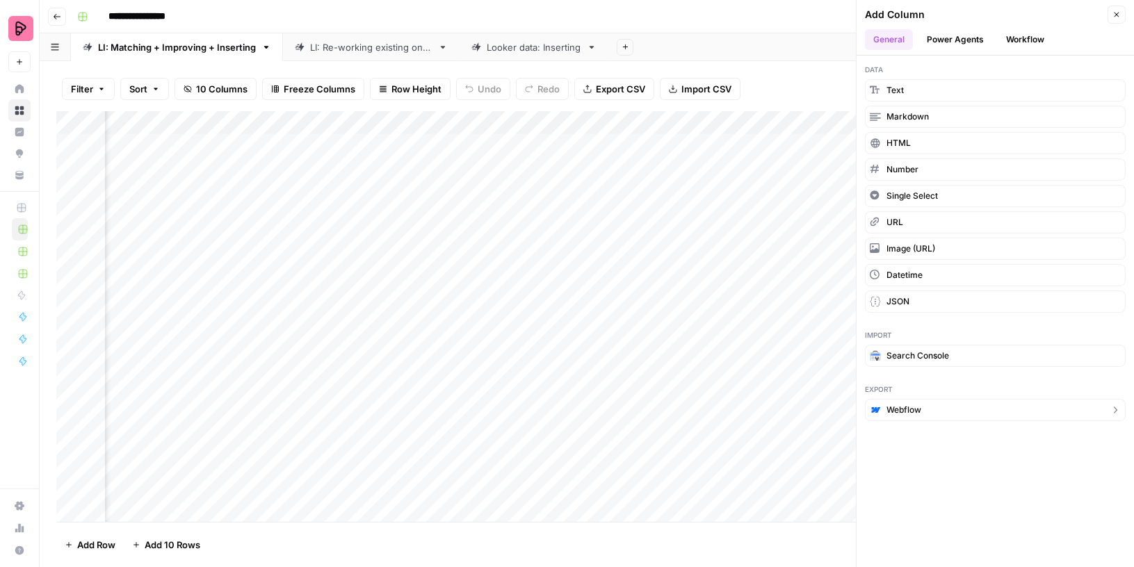
click at [939, 405] on button "Webflow" at bounding box center [995, 410] width 261 height 22
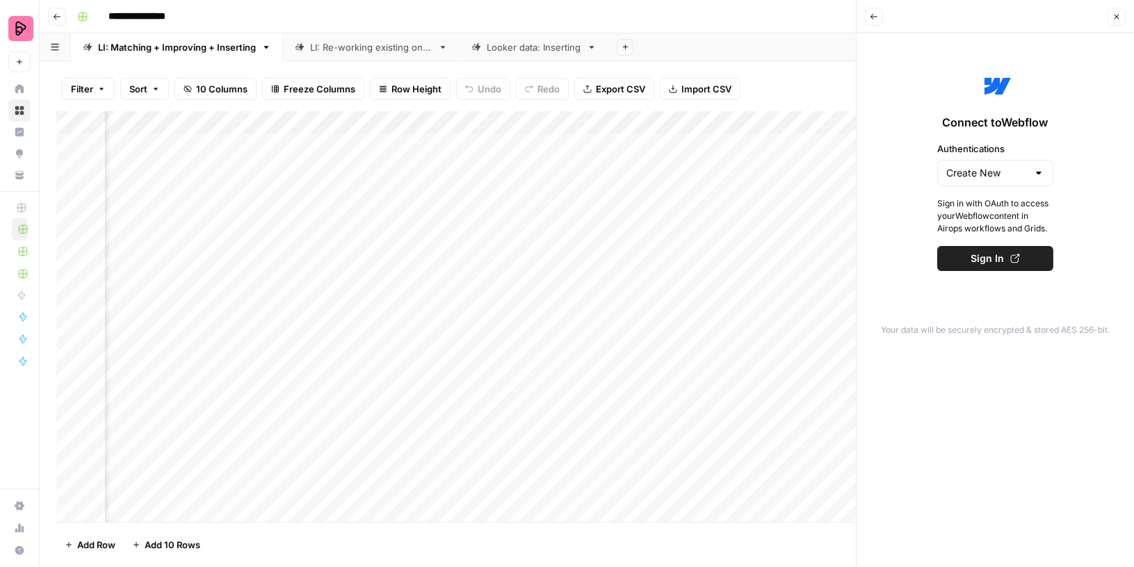
click at [871, 8] on button "Back" at bounding box center [874, 17] width 18 height 18
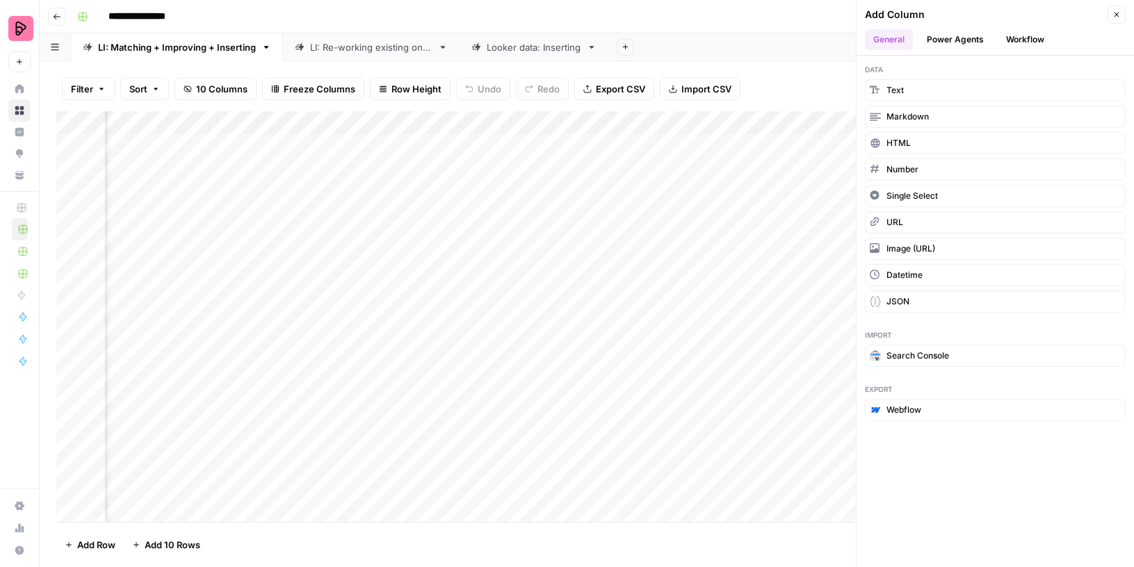
click at [1119, 13] on icon "button" at bounding box center [1116, 14] width 8 height 8
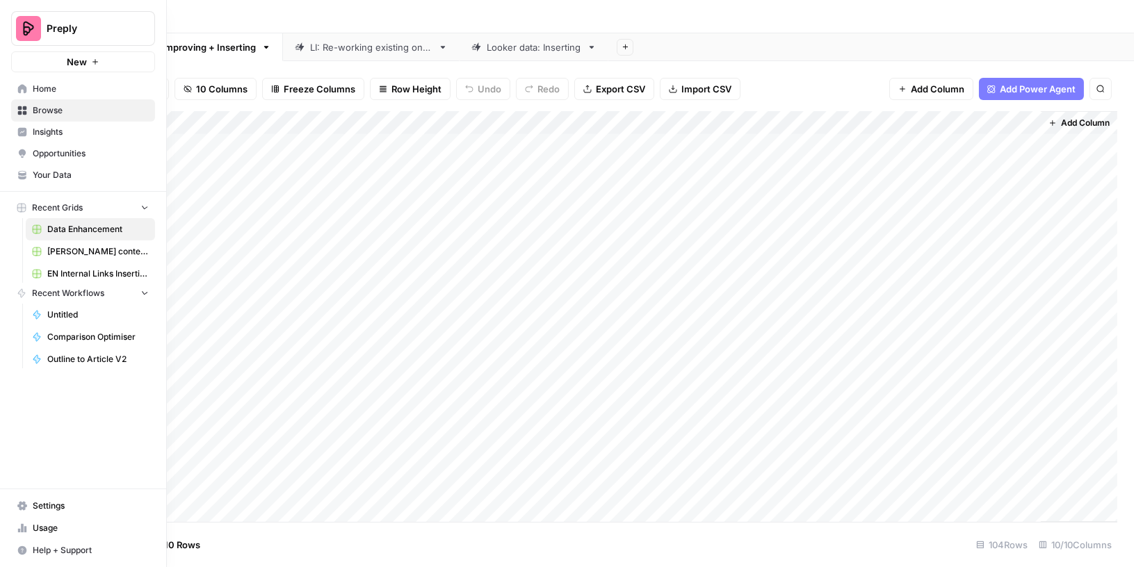
click at [15, 106] on link "Browse" at bounding box center [83, 110] width 144 height 22
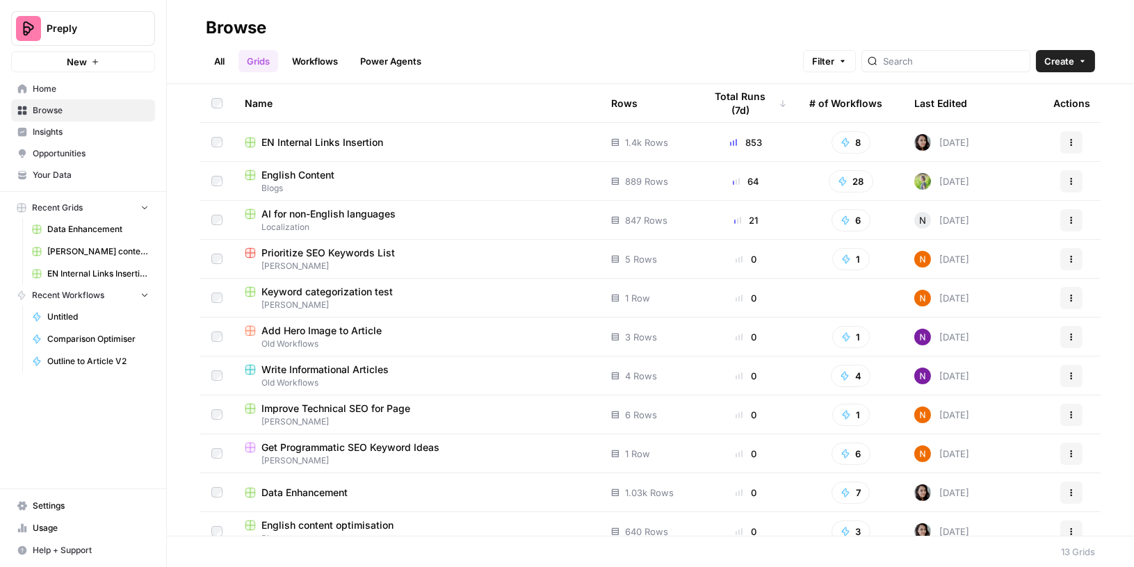
click at [332, 177] on span "English Content" at bounding box center [297, 175] width 73 height 14
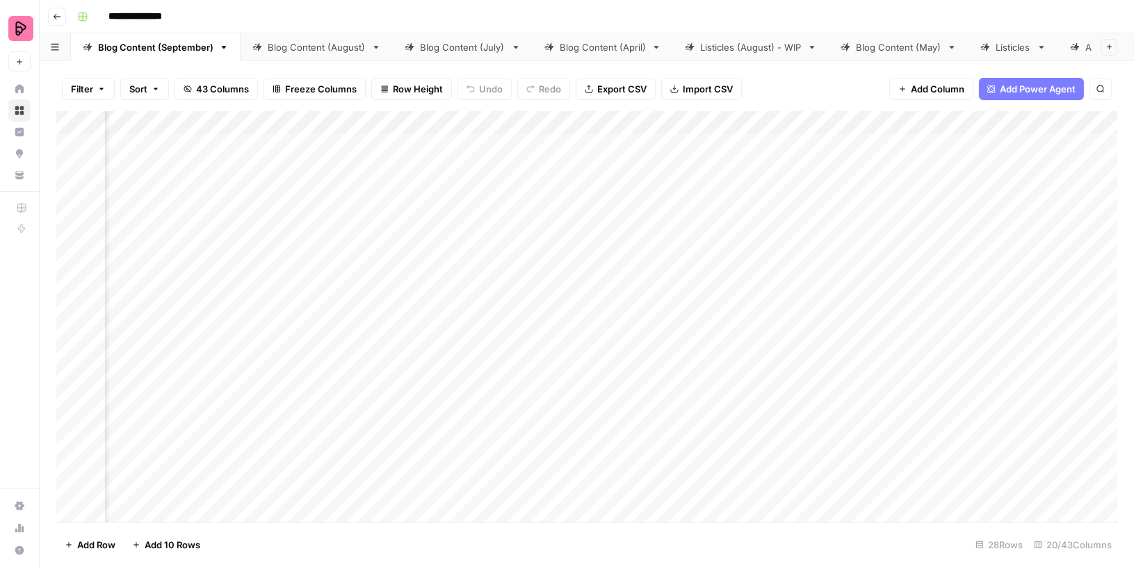
scroll to position [0, 1438]
click at [1059, 126] on button "Add Column" at bounding box center [1079, 123] width 72 height 18
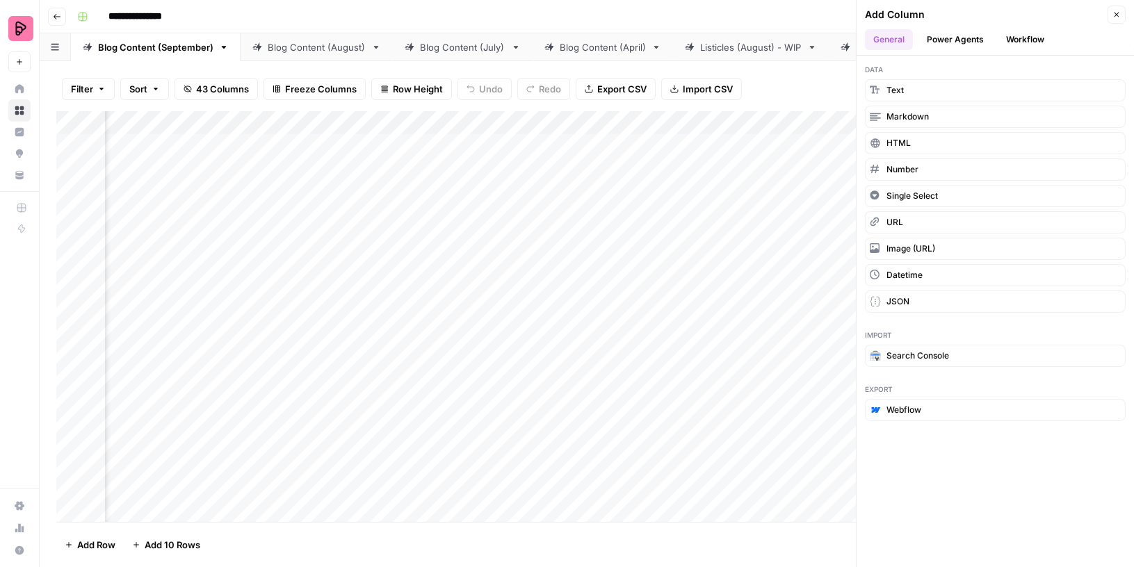
click at [954, 44] on button "Power Agents" at bounding box center [955, 39] width 74 height 21
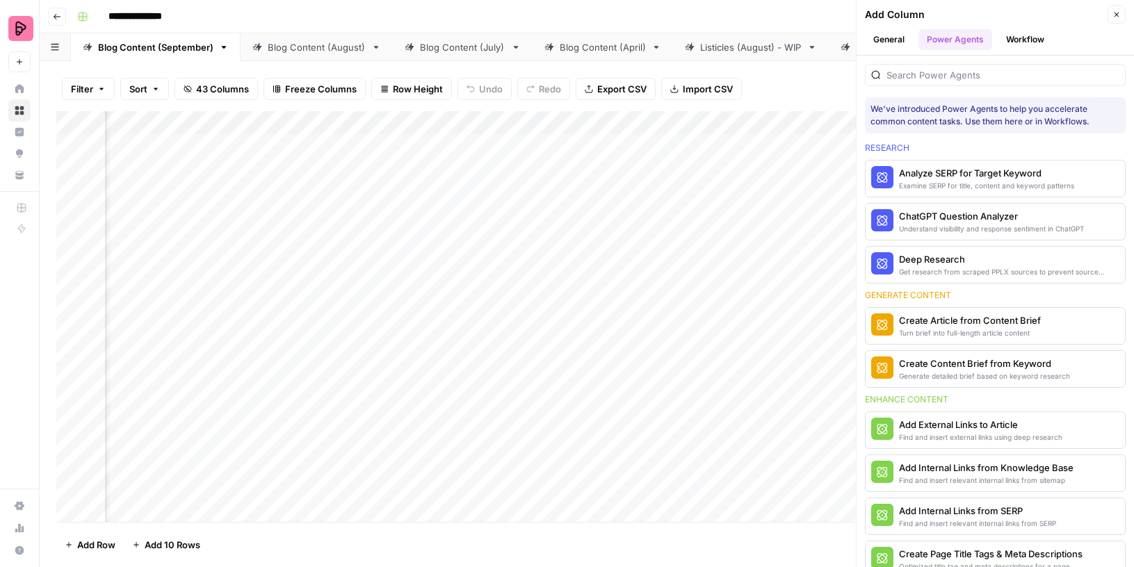
click at [1026, 38] on button "Workflow" at bounding box center [1025, 39] width 55 height 21
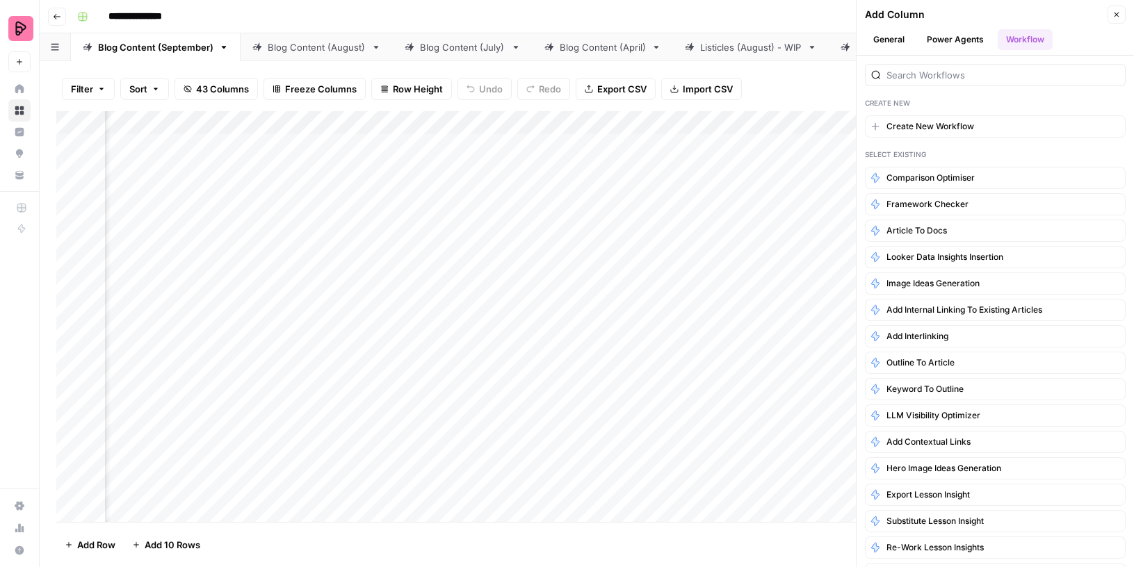
click at [1117, 8] on button "Close" at bounding box center [1117, 15] width 18 height 18
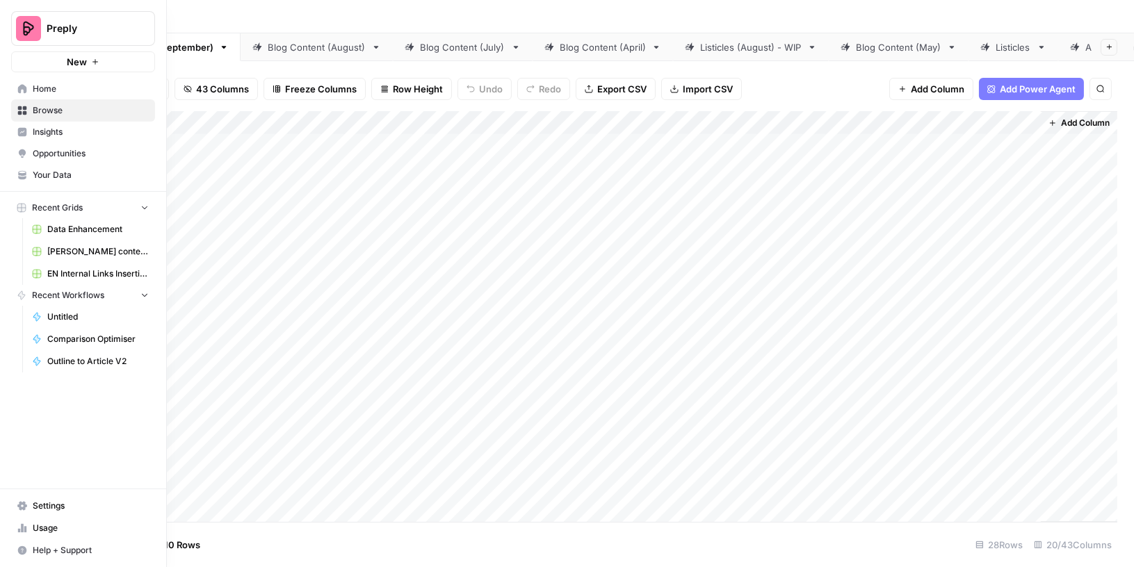
click at [56, 509] on span "Settings" at bounding box center [91, 506] width 116 height 13
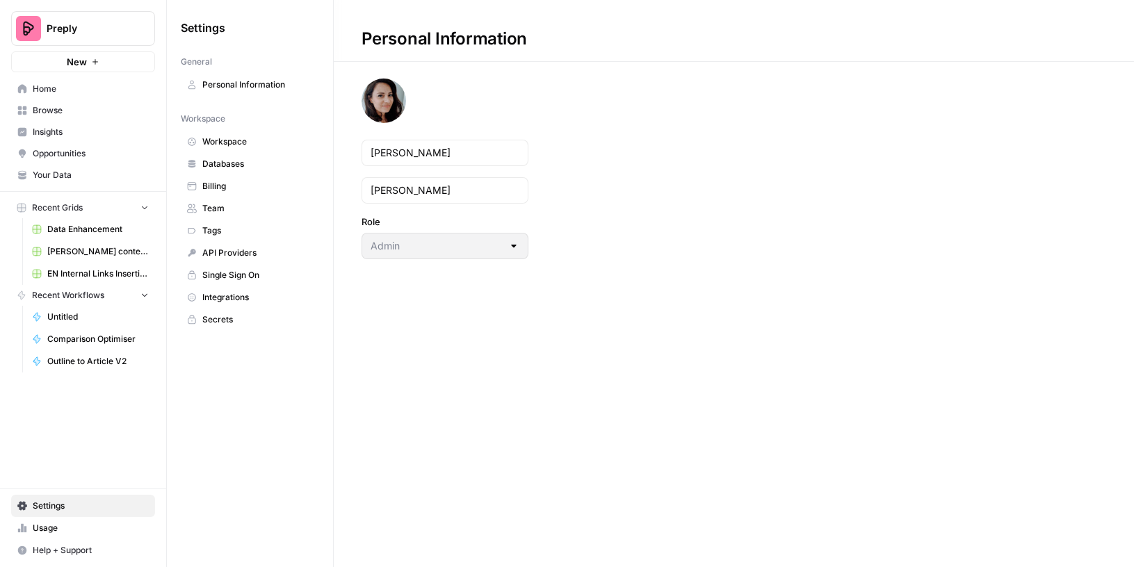
click at [229, 291] on span "Integrations" at bounding box center [257, 297] width 111 height 13
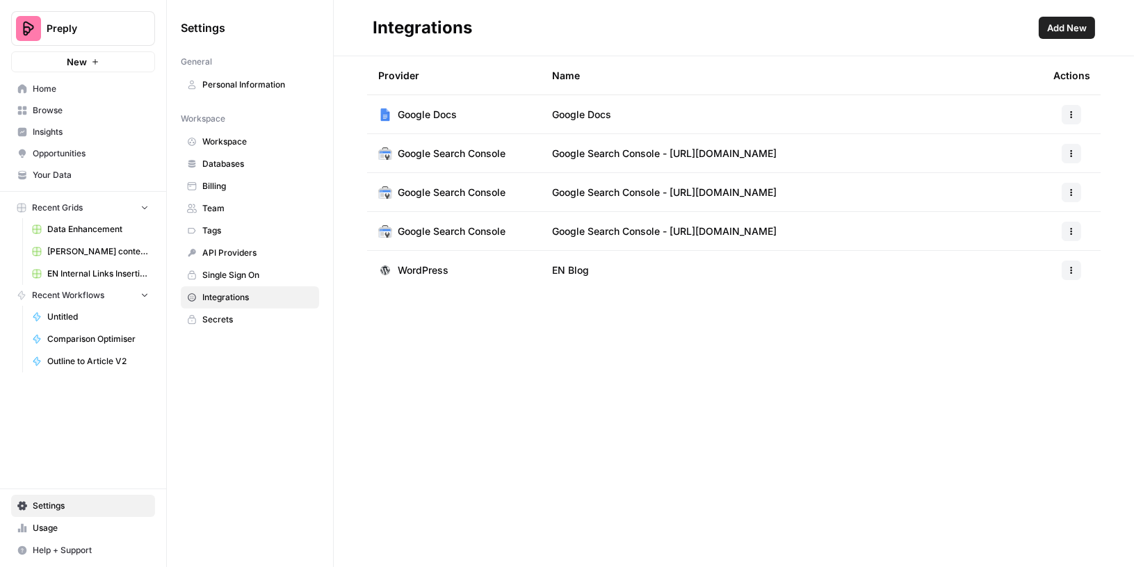
click at [1058, 279] on div at bounding box center [1071, 270] width 36 height 19
click at [1075, 270] on icon "button" at bounding box center [1071, 270] width 8 height 8
click at [1043, 302] on span "Edit" at bounding box center [1041, 302] width 44 height 14
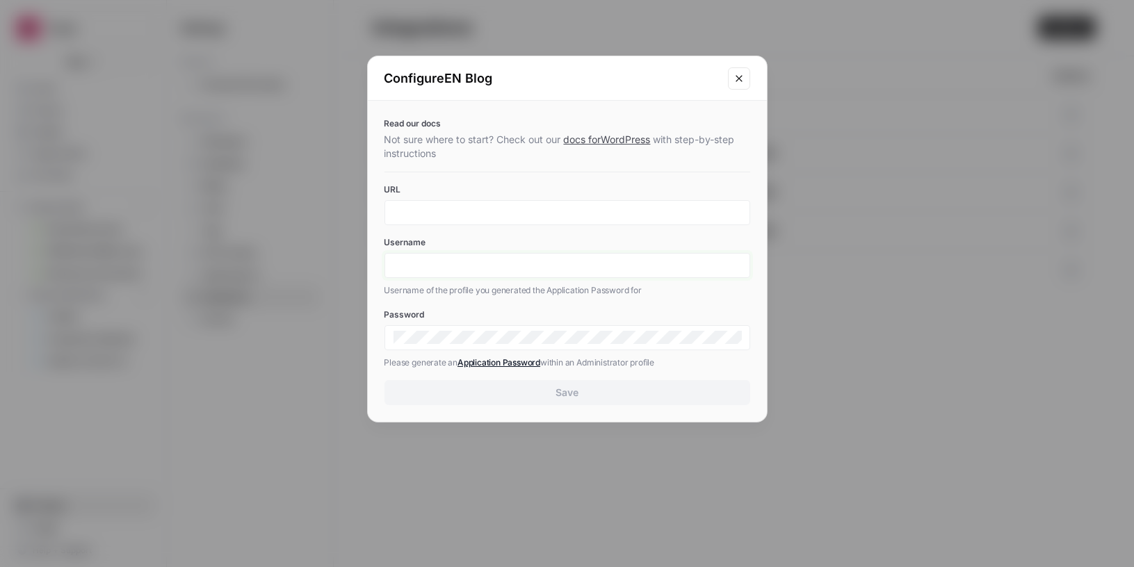
type input "API integration"
click at [469, 260] on input "API integration" at bounding box center [568, 265] width 348 height 13
click at [621, 143] on link "docs for WordPress" at bounding box center [607, 139] width 87 height 12
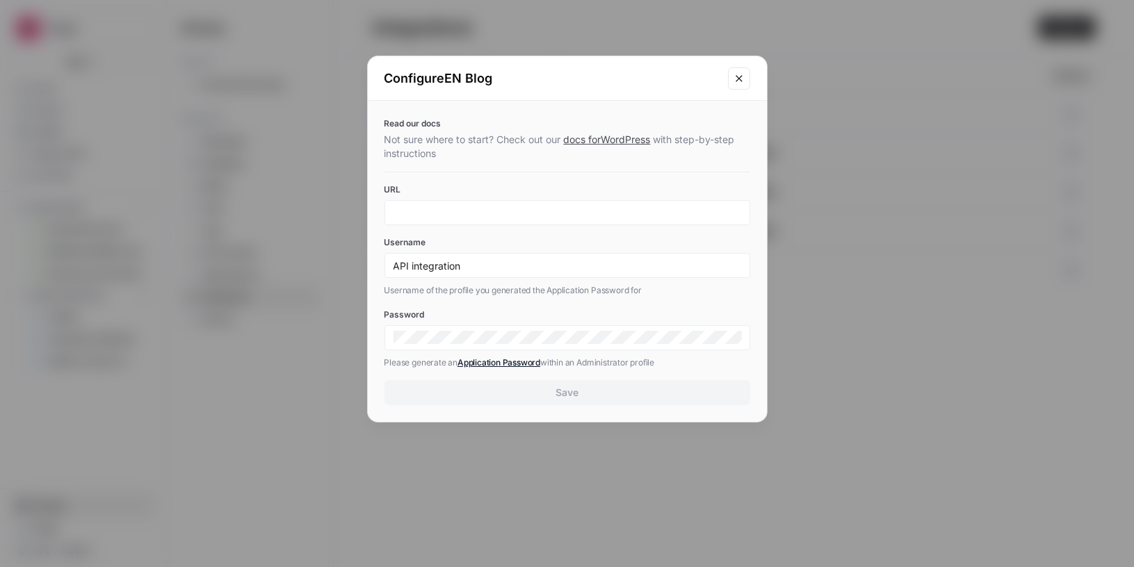
click at [740, 76] on icon "Close modal" at bounding box center [739, 78] width 6 height 6
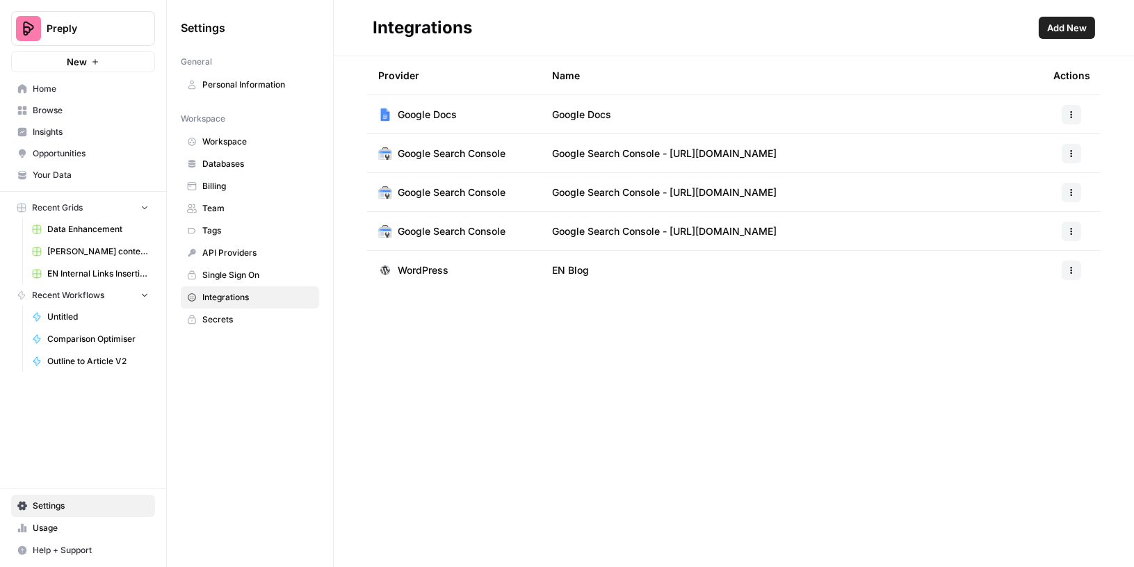
click at [1069, 268] on icon "button" at bounding box center [1071, 270] width 8 height 8
click at [1051, 296] on span "Edit" at bounding box center [1041, 302] width 44 height 14
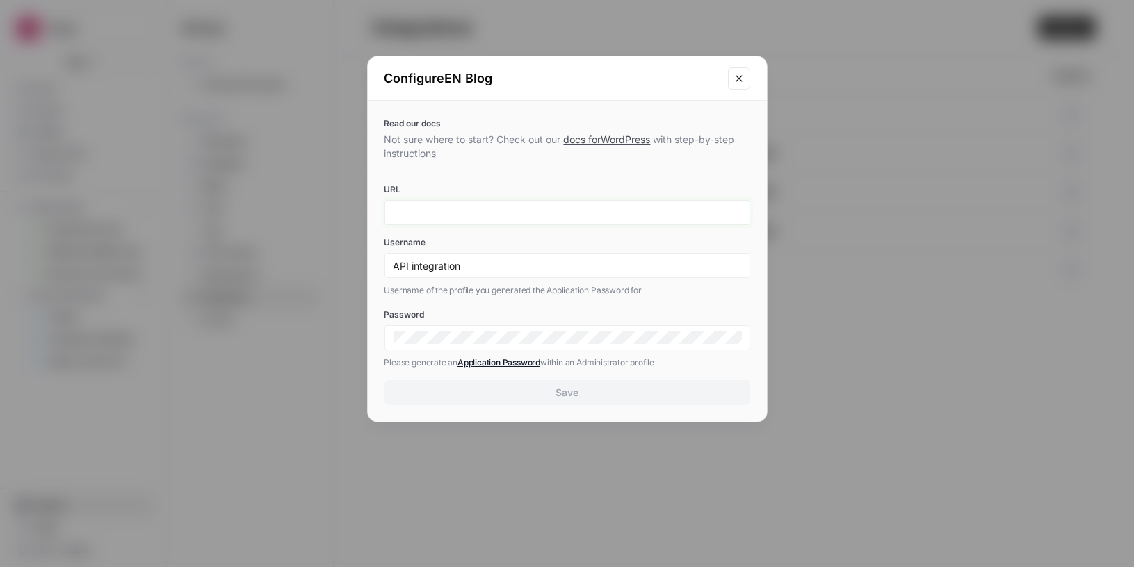
click at [679, 209] on input "URL" at bounding box center [568, 212] width 348 height 13
paste input "[DOMAIN_NAME]"
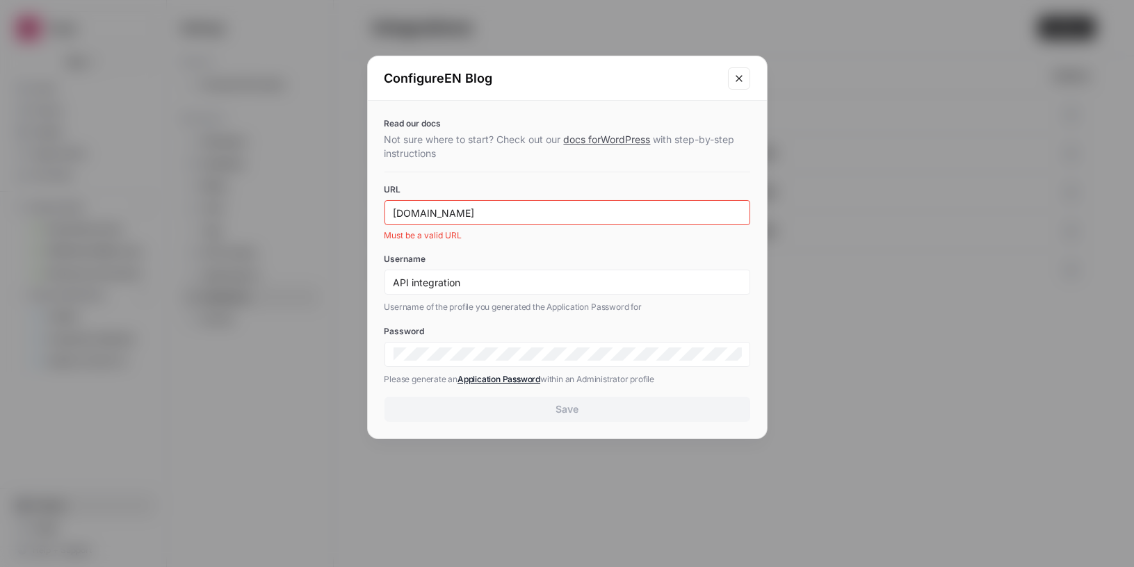
click at [606, 246] on div "Read our docs Not sure where to start? Check out our docs for WordPress with st…" at bounding box center [567, 270] width 399 height 338
click at [475, 216] on input "[DOMAIN_NAME]" at bounding box center [568, 212] width 348 height 13
click at [535, 211] on input "[DOMAIN_NAME]" at bounding box center [568, 212] width 348 height 13
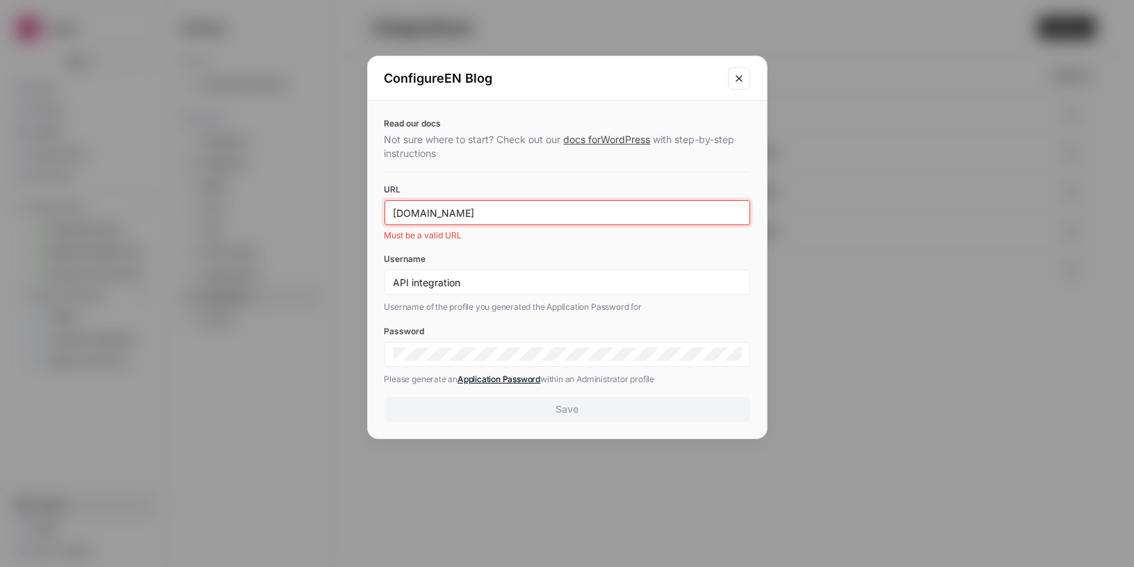
paste input "[URL][DOMAIN_NAME]"
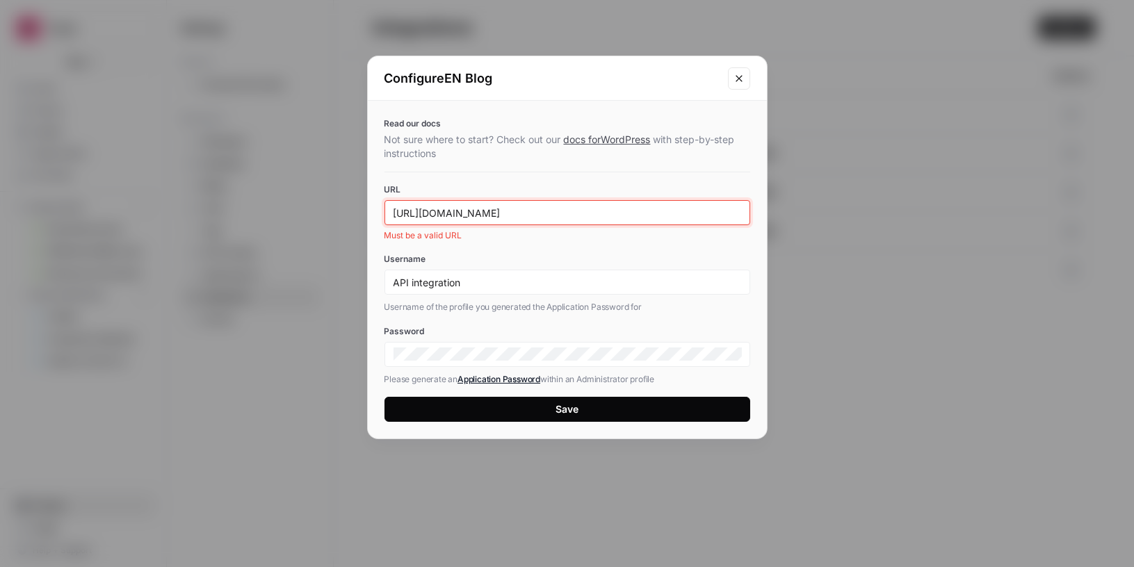
type input "[URL][DOMAIN_NAME]"
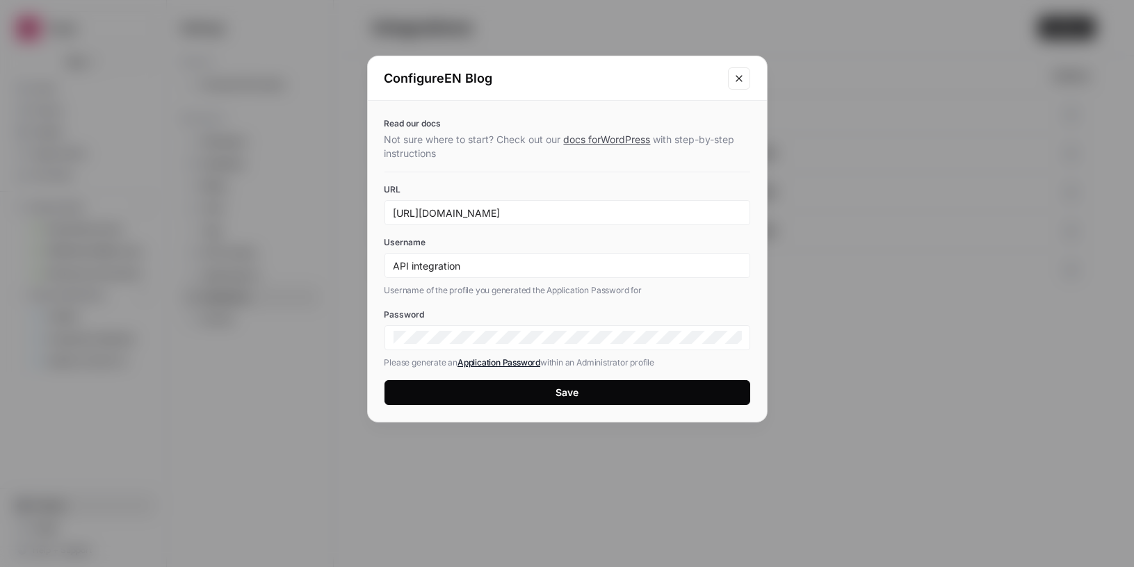
click at [653, 241] on div "Read our docs Not sure where to start? Check out our docs for WordPress with st…" at bounding box center [567, 261] width 399 height 321
click at [583, 391] on button "Save" at bounding box center [567, 392] width 366 height 25
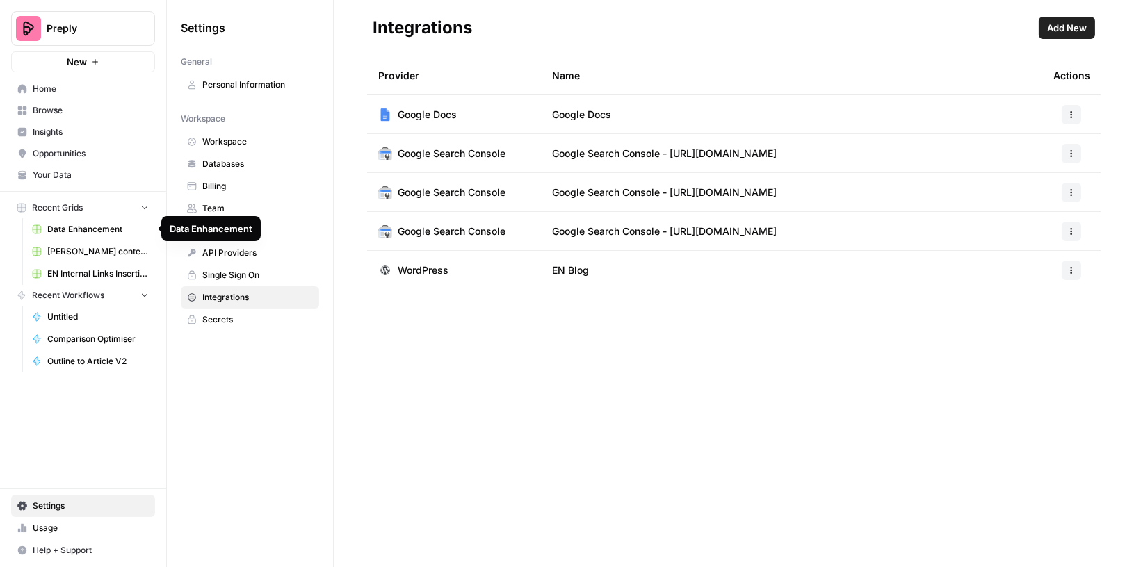
click at [83, 233] on span "Data Enhancement" at bounding box center [98, 229] width 102 height 13
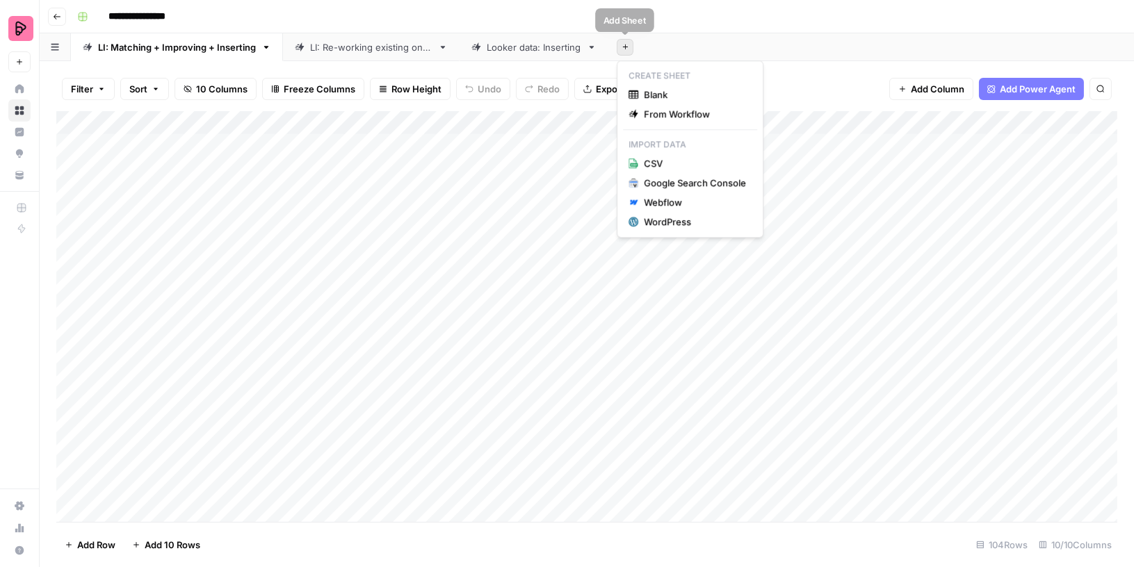
click at [626, 50] on icon "button" at bounding box center [626, 47] width 8 height 8
click at [665, 222] on div "WordPress" at bounding box center [695, 222] width 102 height 14
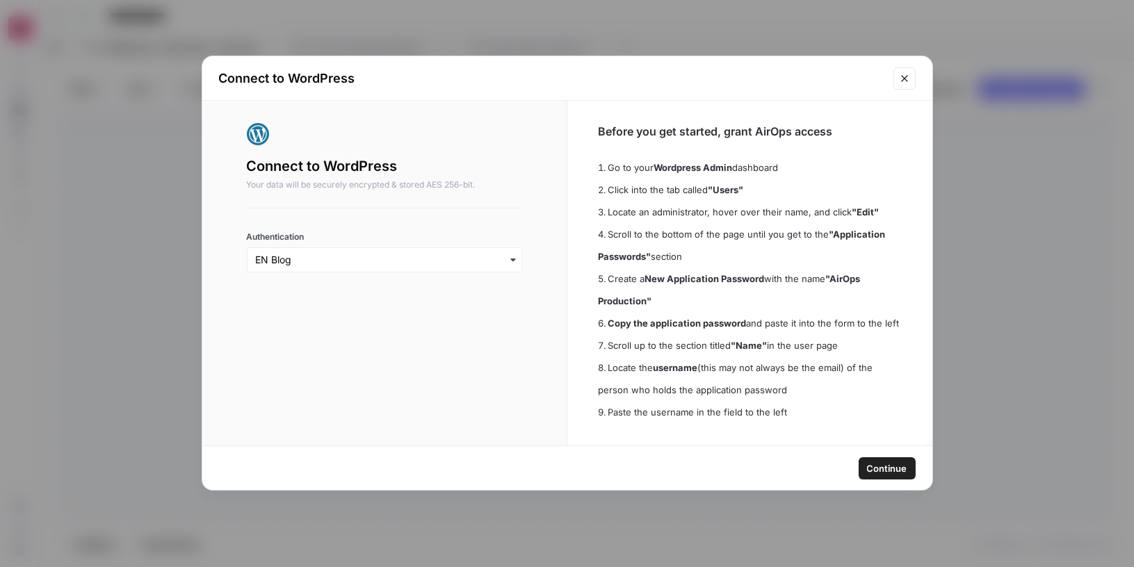
click at [884, 464] on span "Continue" at bounding box center [887, 469] width 40 height 14
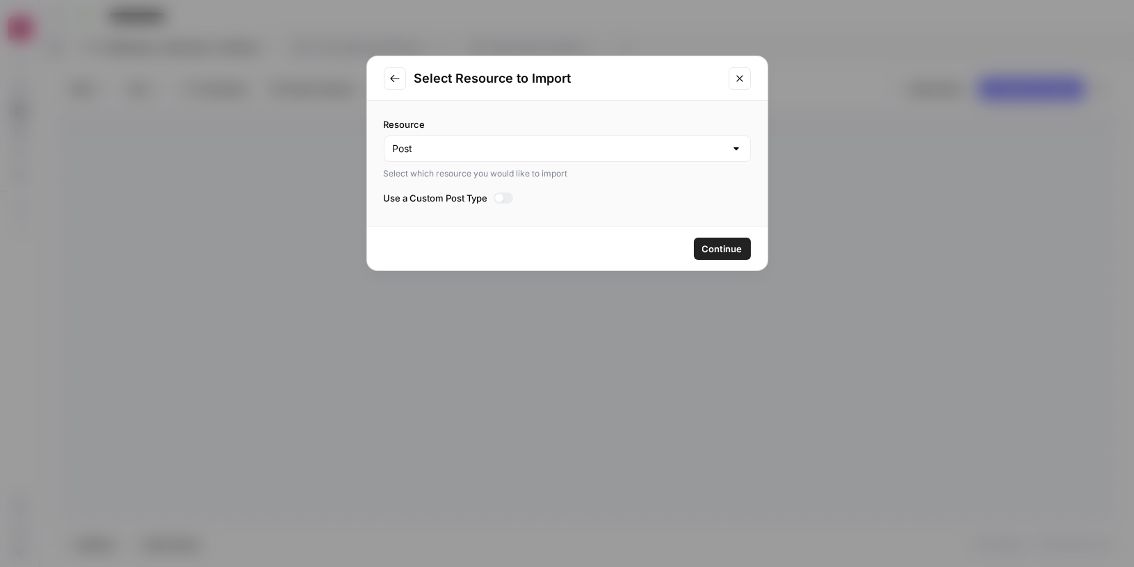
click at [723, 254] on button "Continue" at bounding box center [722, 249] width 57 height 22
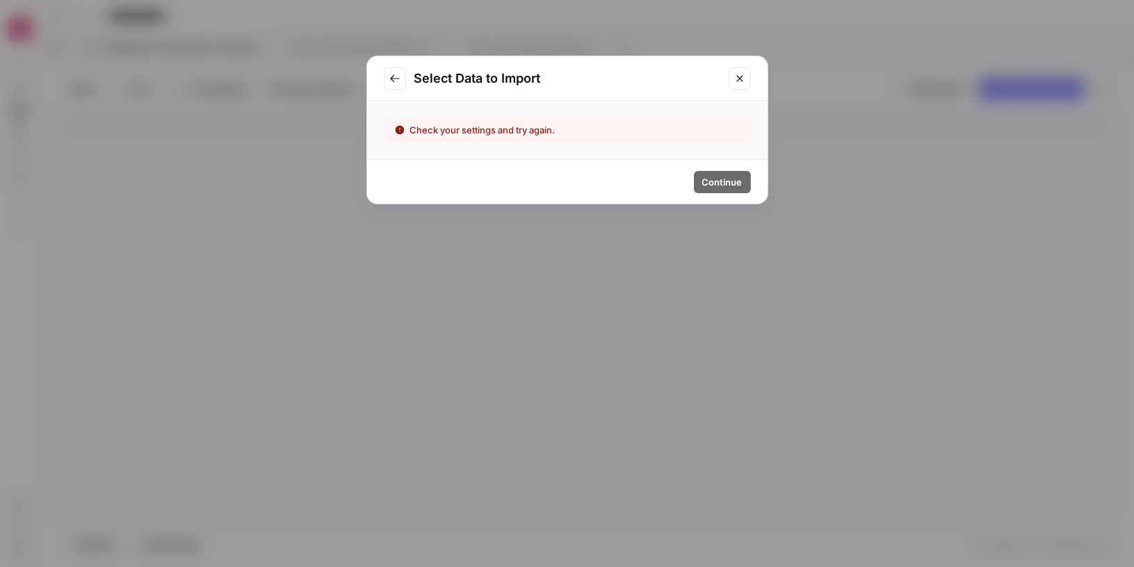
click at [713, 167] on div "Continue" at bounding box center [567, 182] width 400 height 44
click at [736, 72] on button "Close modal" at bounding box center [740, 78] width 22 height 22
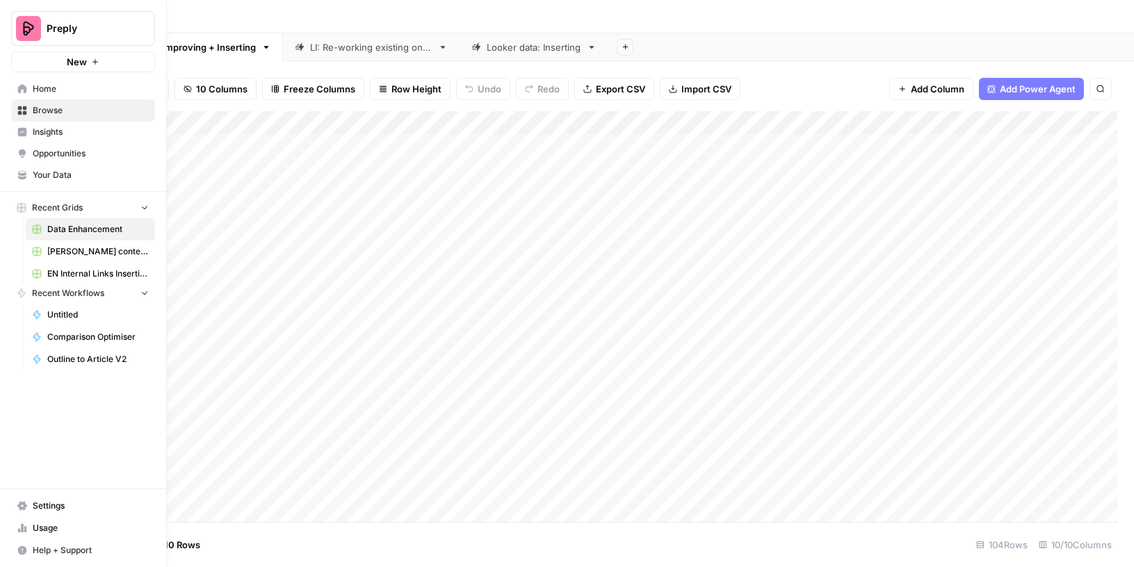
click at [14, 505] on link "Settings" at bounding box center [83, 506] width 144 height 22
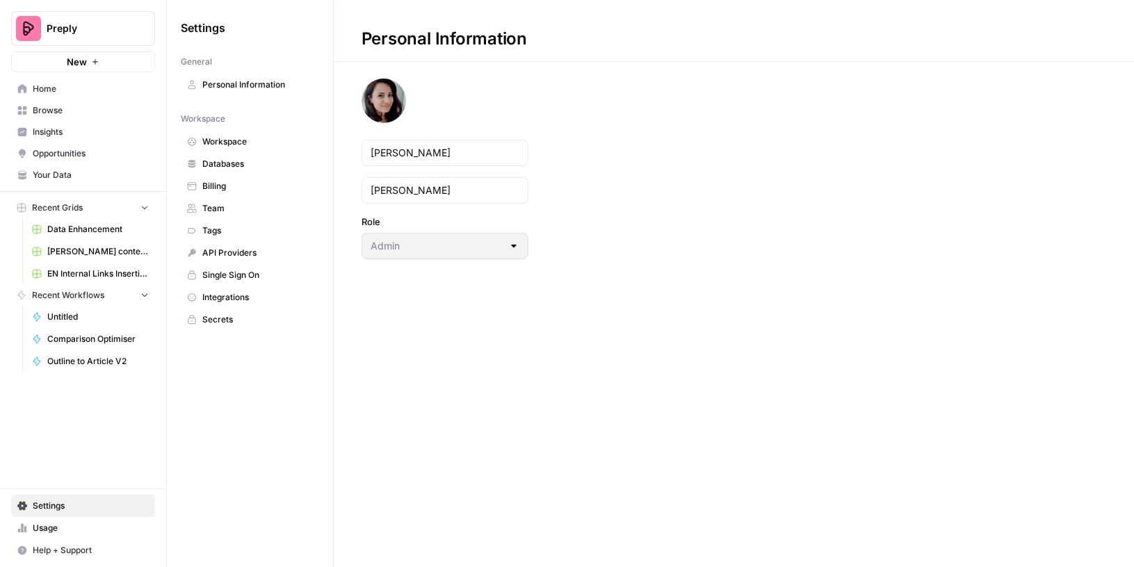
click at [234, 292] on span "Integrations" at bounding box center [257, 297] width 111 height 13
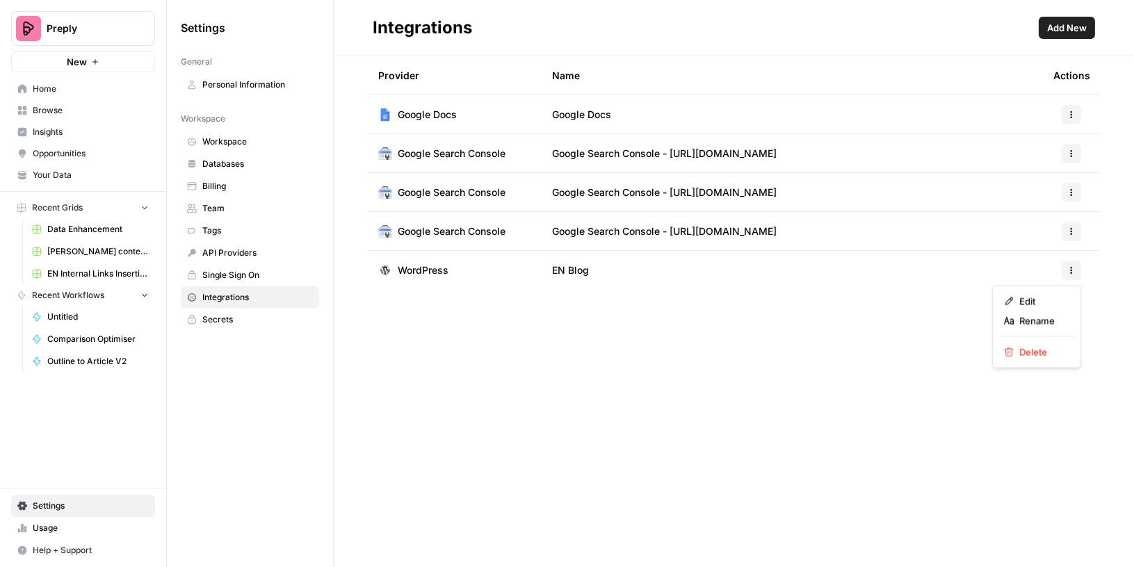
click at [1071, 275] on button "button" at bounding box center [1071, 270] width 19 height 19
click at [1019, 296] on span "Edit" at bounding box center [1041, 302] width 44 height 14
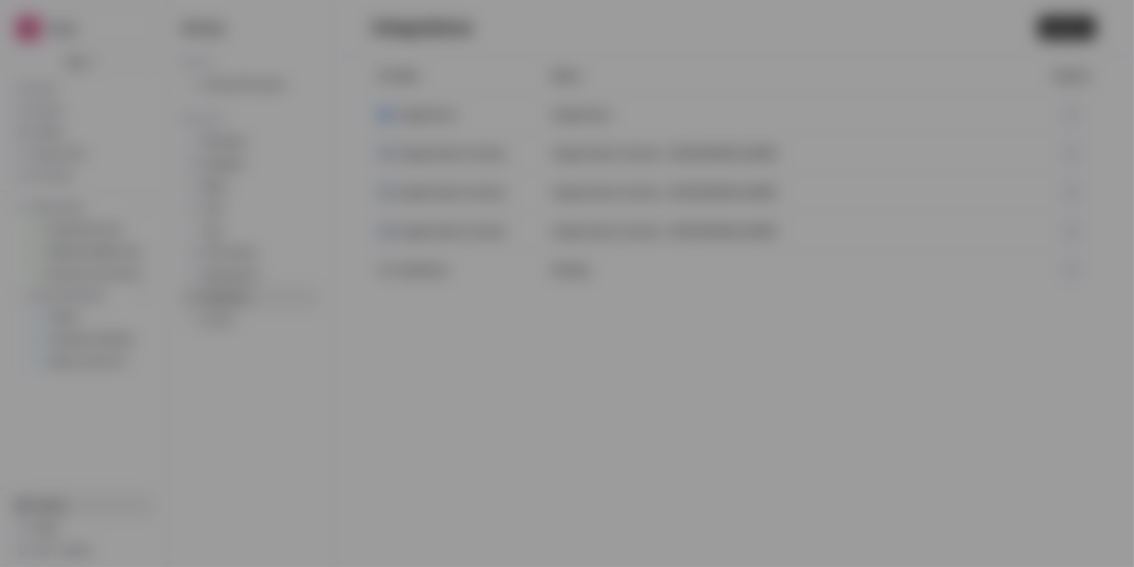
type input "API integration"
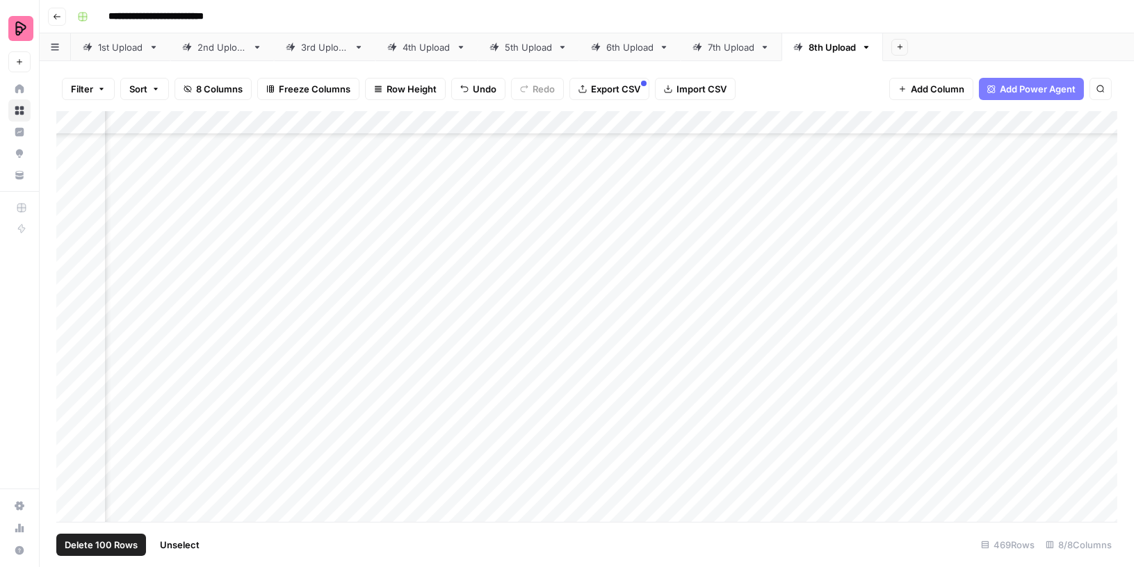
scroll to position [2139, 178]
